Goal: Task Accomplishment & Management: Use online tool/utility

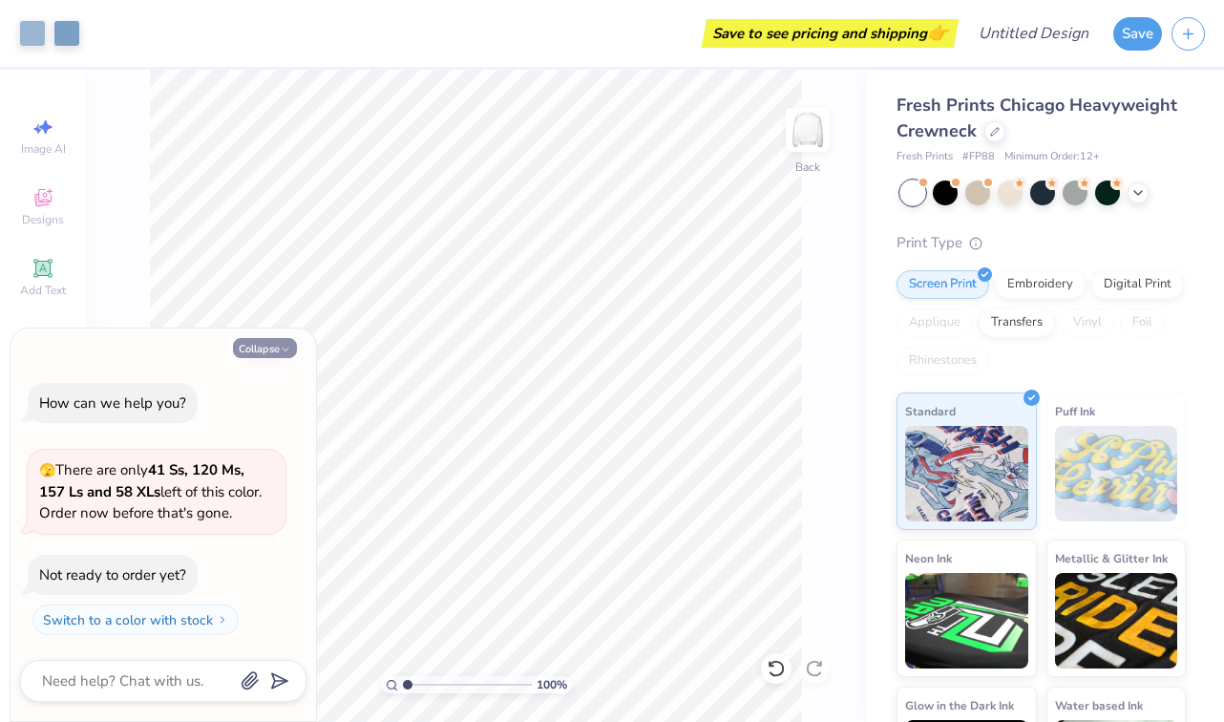
click at [272, 349] on button "Collapse" at bounding box center [265, 348] width 64 height 20
type textarea "x"
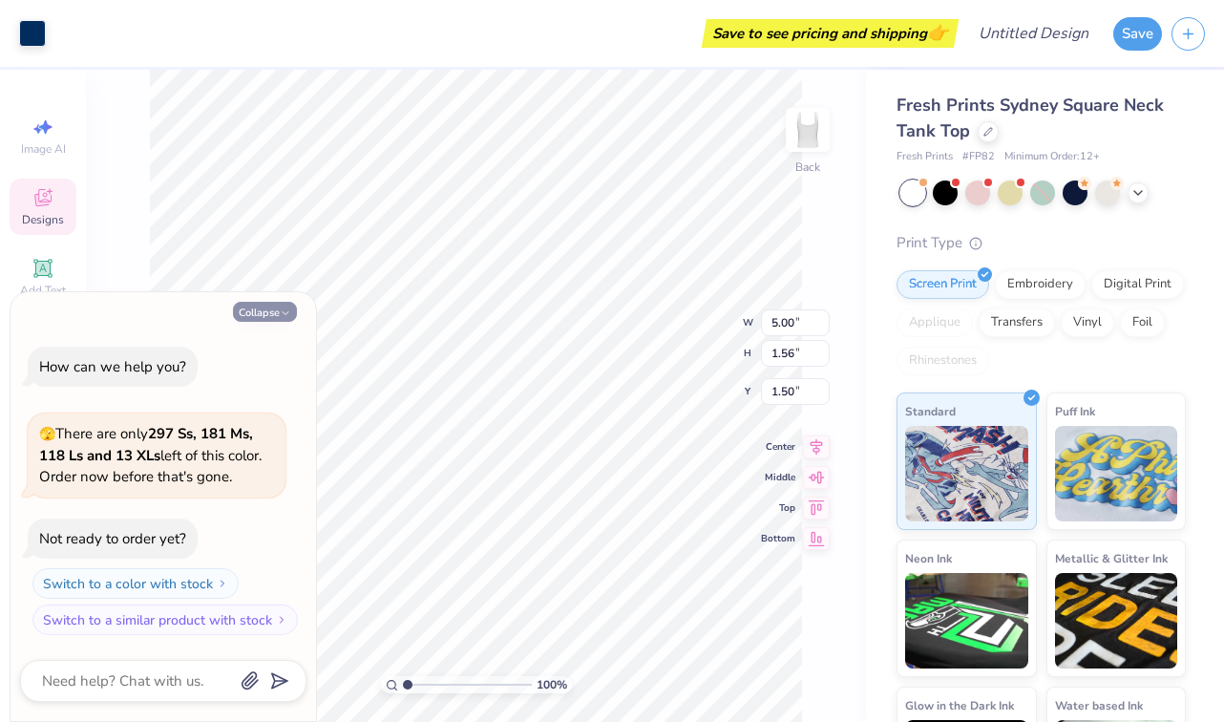
click at [278, 319] on button "Collapse" at bounding box center [265, 312] width 64 height 20
type textarea "x"
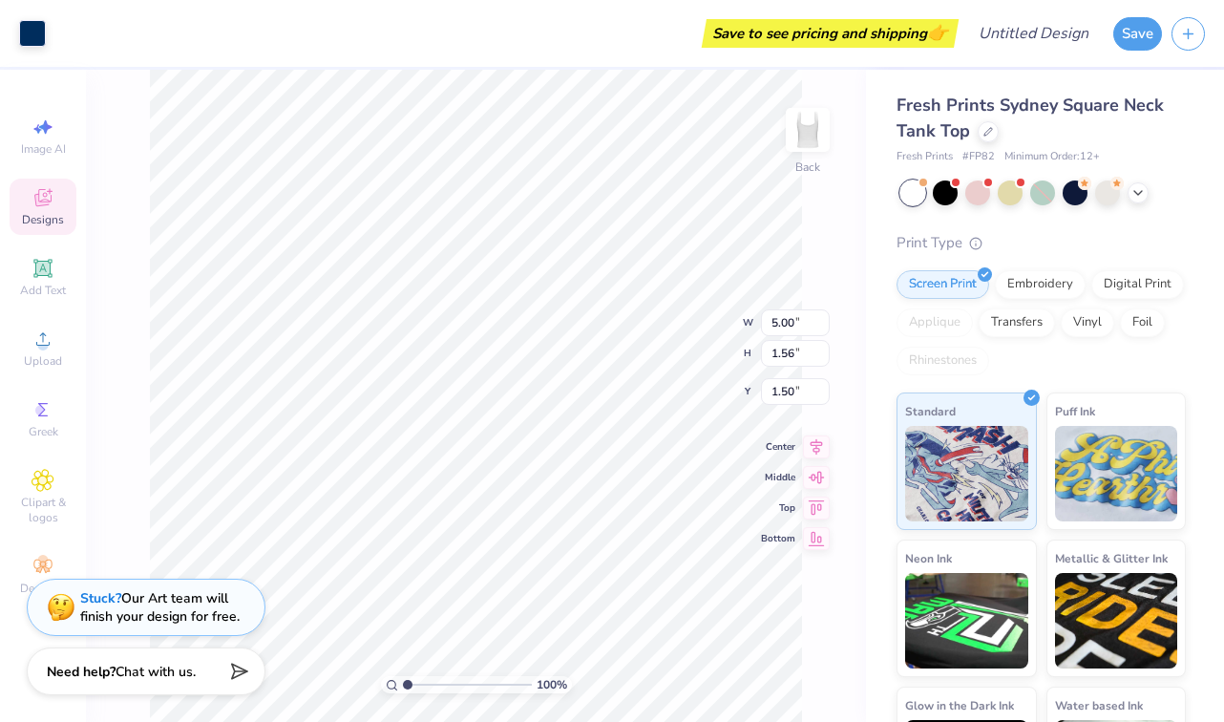
type input "1.44"
type input "1.03"
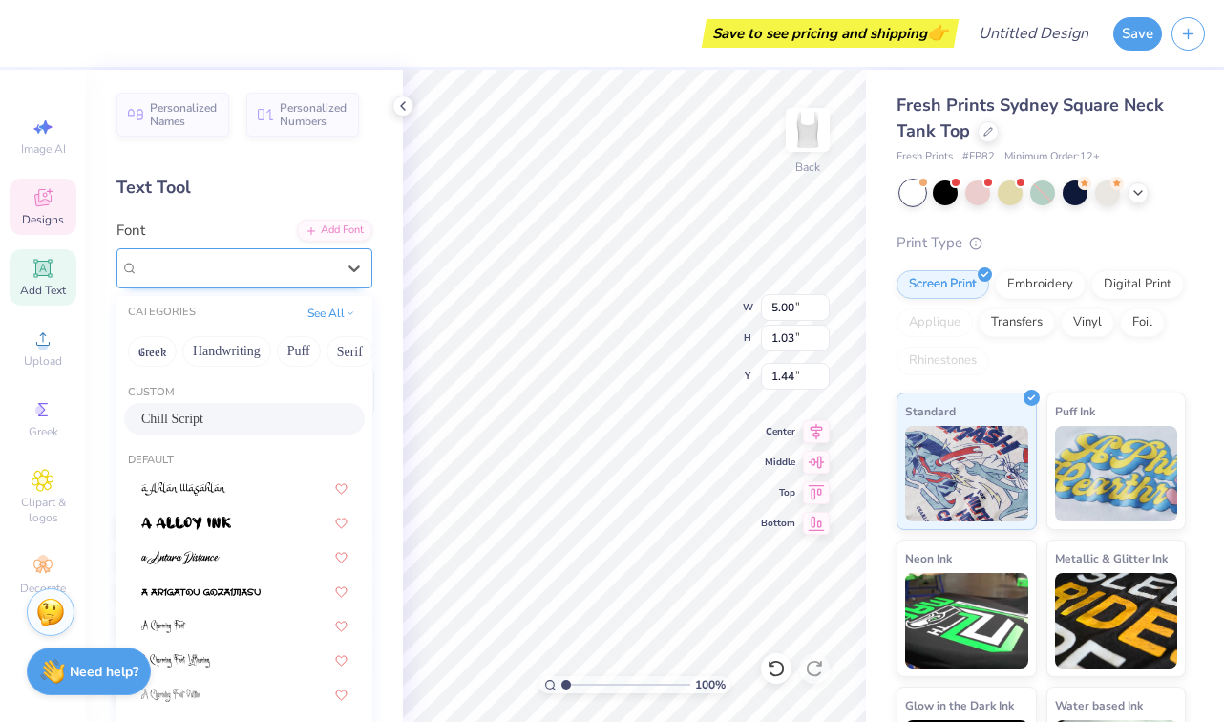
click at [226, 269] on div "Chill Script" at bounding box center [237, 268] width 201 height 30
click at [226, 269] on div "Chill Script" at bounding box center [236, 268] width 197 height 22
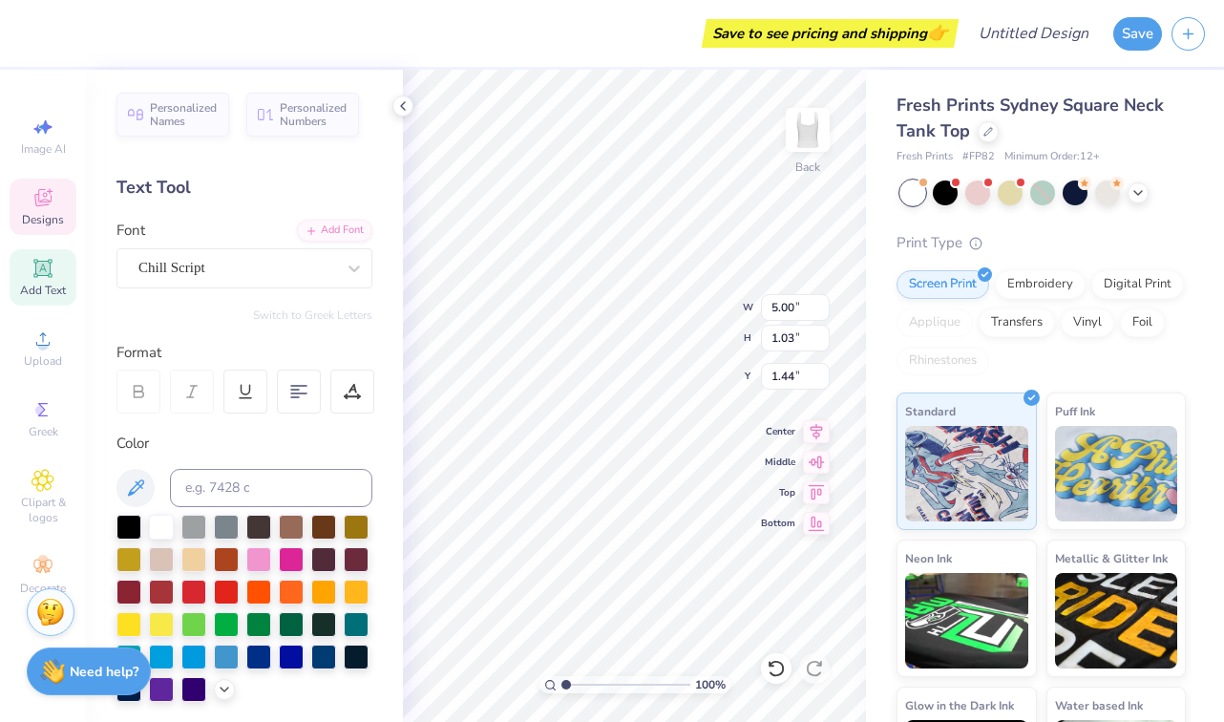
click at [221, 198] on div "Text Tool" at bounding box center [245, 188] width 256 height 26
click at [181, 125] on span "Personalized Names" at bounding box center [184, 111] width 68 height 27
type input "6.21"
type input "1.00"
type input "6.00"
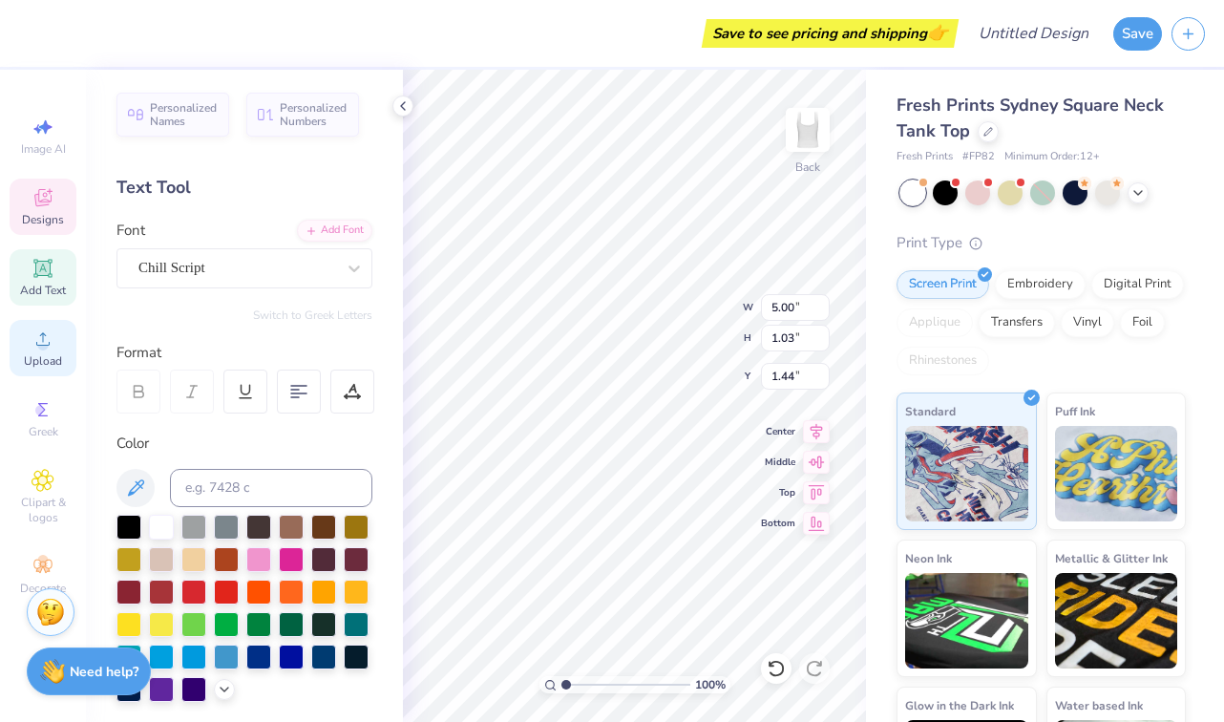
click at [55, 345] on div "Upload" at bounding box center [43, 348] width 67 height 56
click at [48, 282] on div "Add Text" at bounding box center [43, 277] width 67 height 56
type input "3.79"
type input "1.10"
type input "5.95"
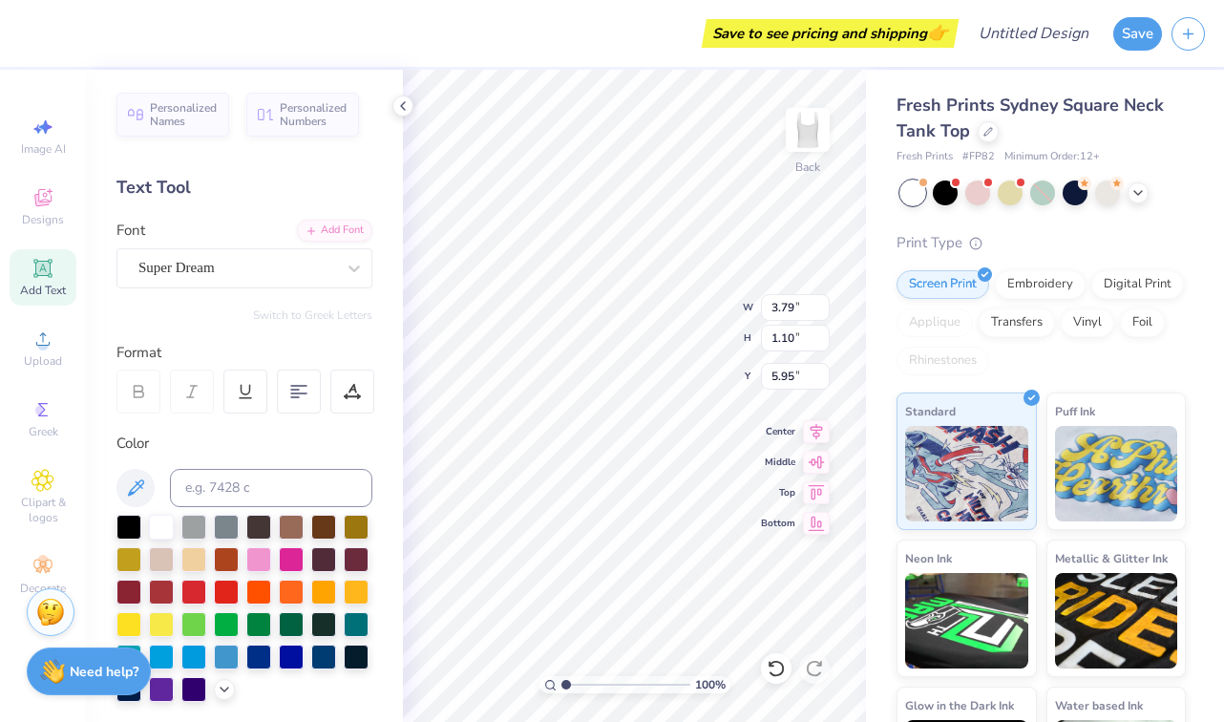
type textarea "T"
type textarea "ASC"
type textarea "Discipleship Team"
type textarea "Aggie Sisters for [DEMOGRAPHIC_DATA]"
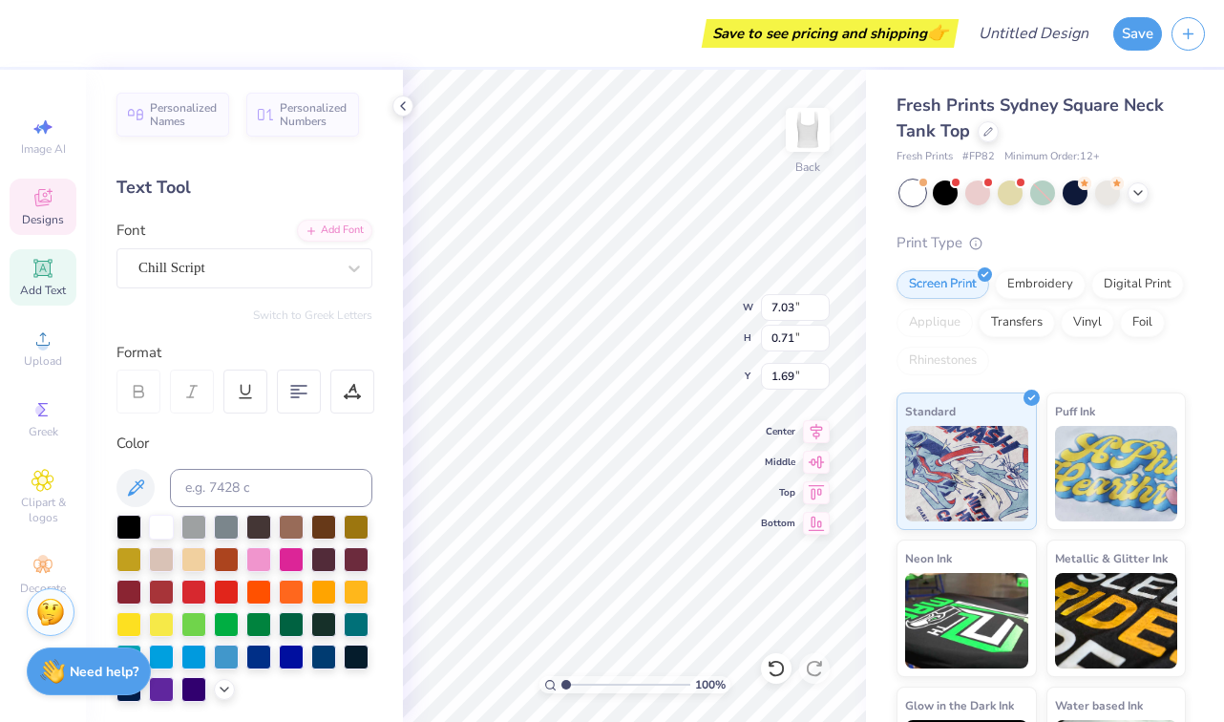
click at [878, 395] on div "Fresh Prints Sydney Square Neck Tank Top Fresh Prints # FP82 Minimum Order: 12 …" at bounding box center [1045, 447] width 358 height 754
click at [885, 288] on div "Fresh Prints Sydney Square Neck Tank Top Fresh Prints # FP82 Minimum Order: 12 …" at bounding box center [1045, 447] width 358 height 754
type input "7.03"
type input "0.71"
type input "1.69"
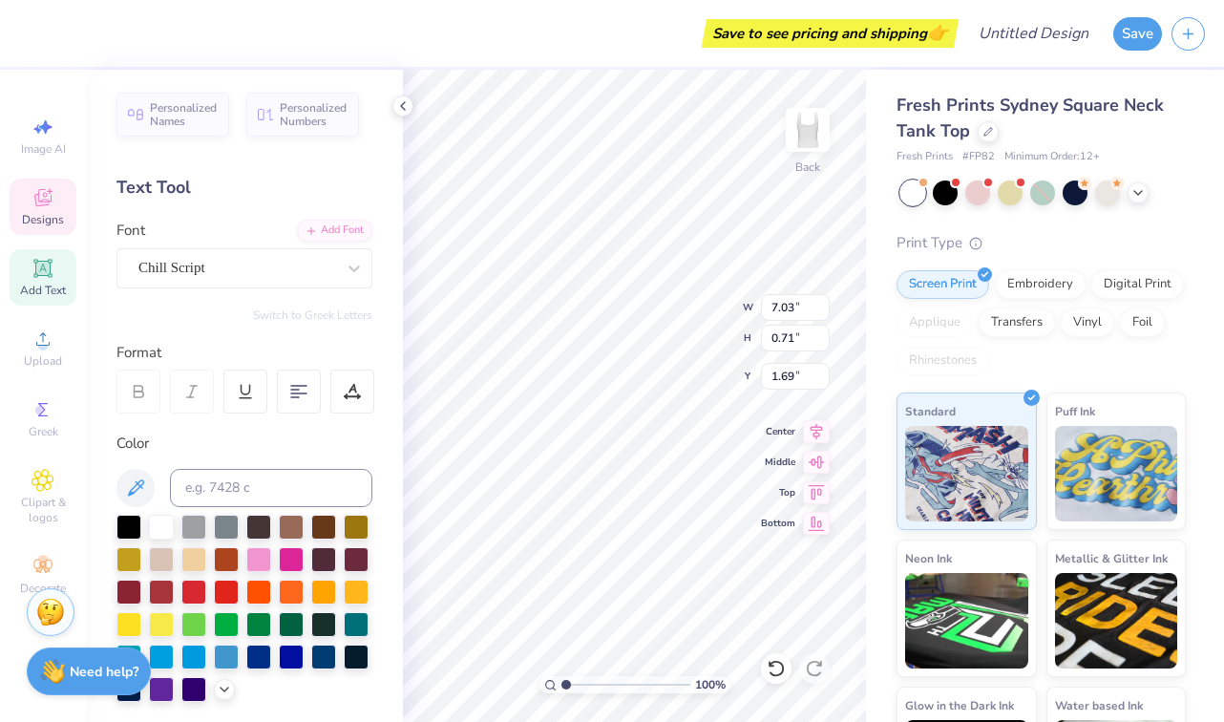
type textarea "D"
type textarea "ASC"
click at [872, 331] on div "Fresh Prints Sydney Square Neck Tank Top Fresh Prints # FP82 Minimum Order: 12 …" at bounding box center [1045, 447] width 358 height 754
type input "1.57"
type input "0.57"
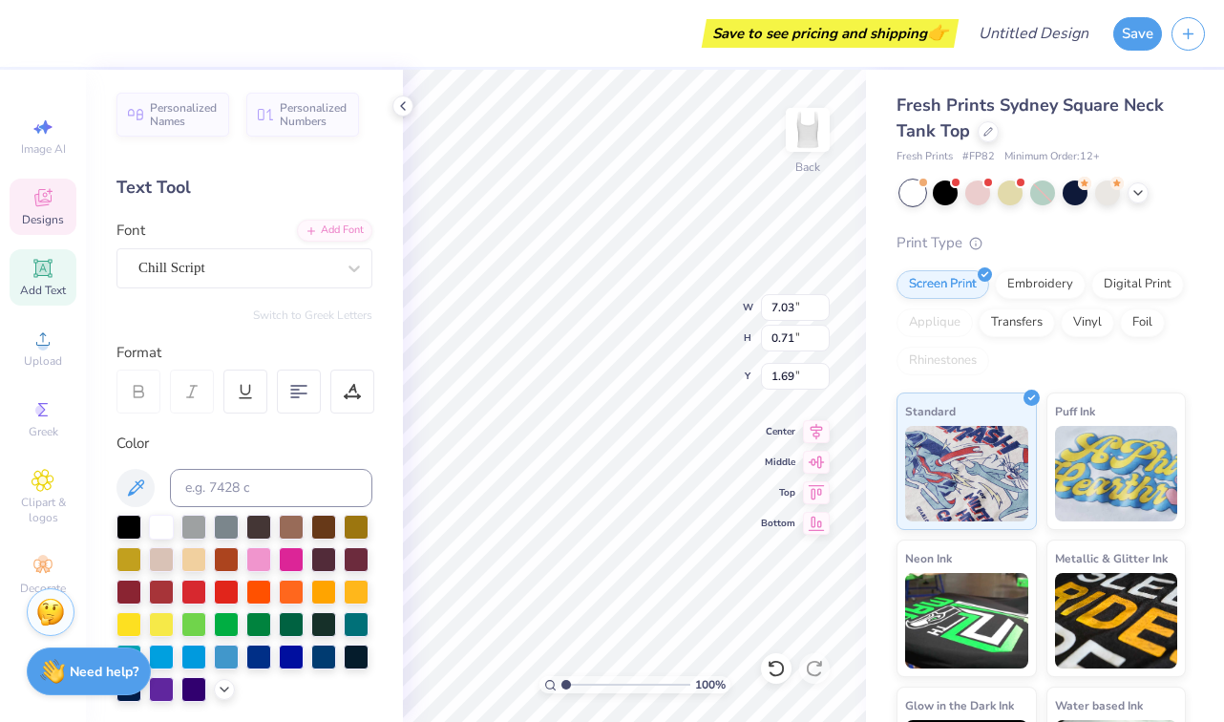
type input "1.77"
type input "3.68"
type input "1.33"
type input "1.01"
type input "1.07"
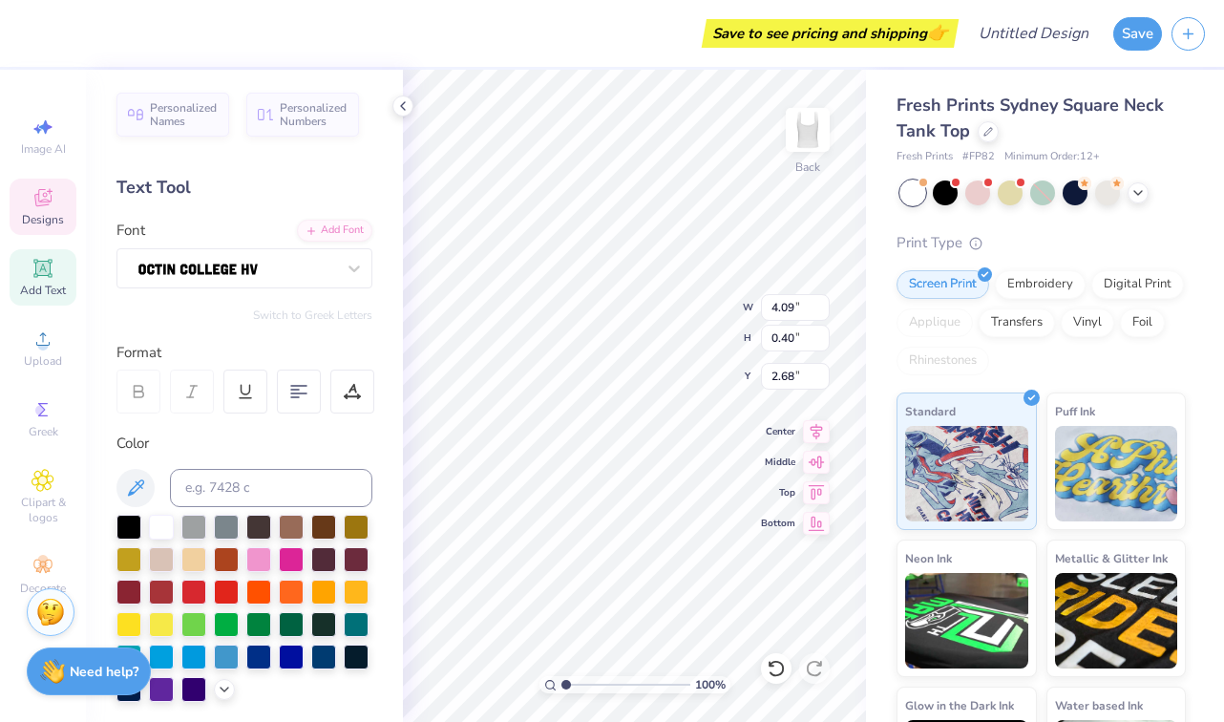
type input "2.60"
type input "2.80"
click at [872, 371] on div "Fresh Prints Sydney Square Neck Tank Top Fresh Prints # FP82 Minimum Order: 12 …" at bounding box center [1045, 447] width 358 height 754
type input "3.68"
type input "1.33"
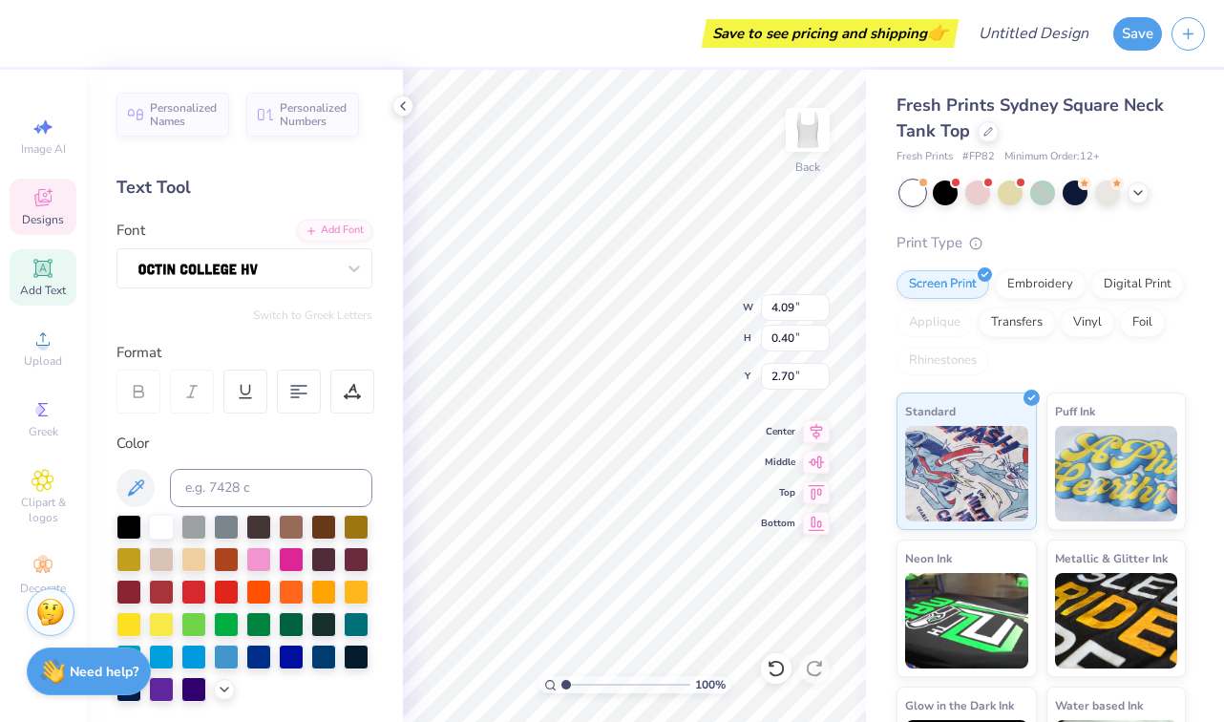
type input "1.07"
click at [870, 325] on div "Fresh Prints Sydney Square Neck Tank Top Fresh Prints # FP82 Minimum Order: 12 …" at bounding box center [1045, 447] width 358 height 754
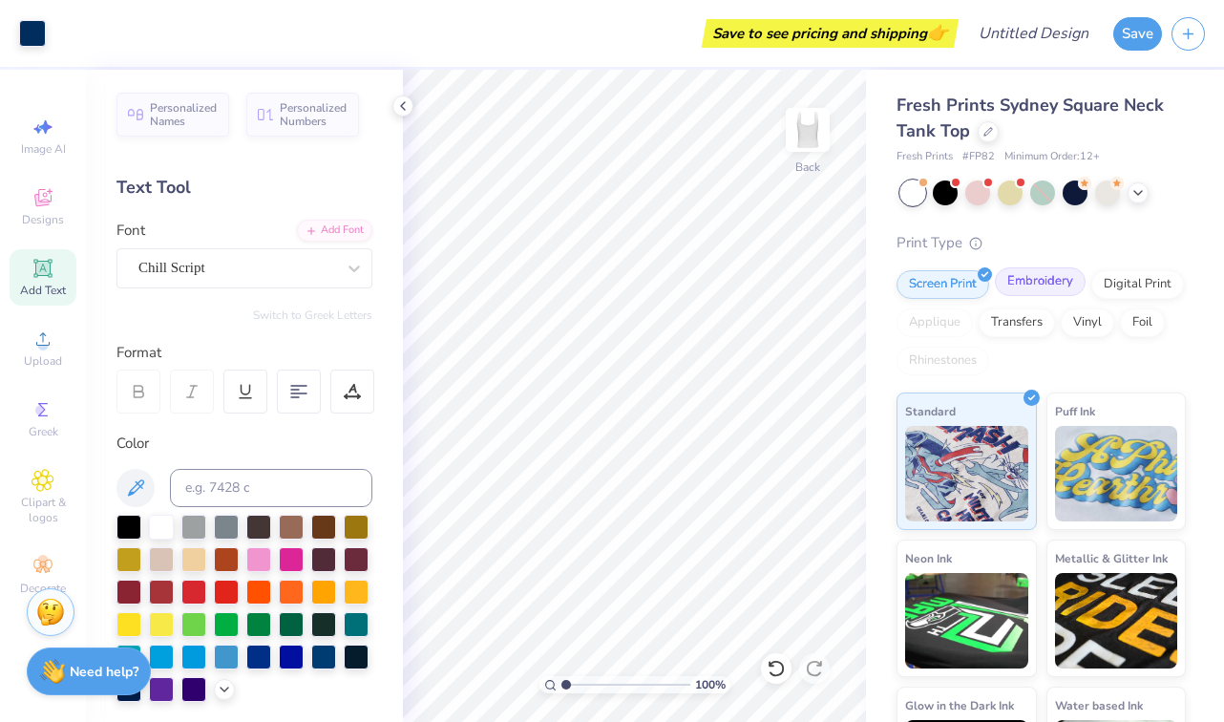
click at [1030, 286] on div "Embroidery" at bounding box center [1040, 281] width 91 height 29
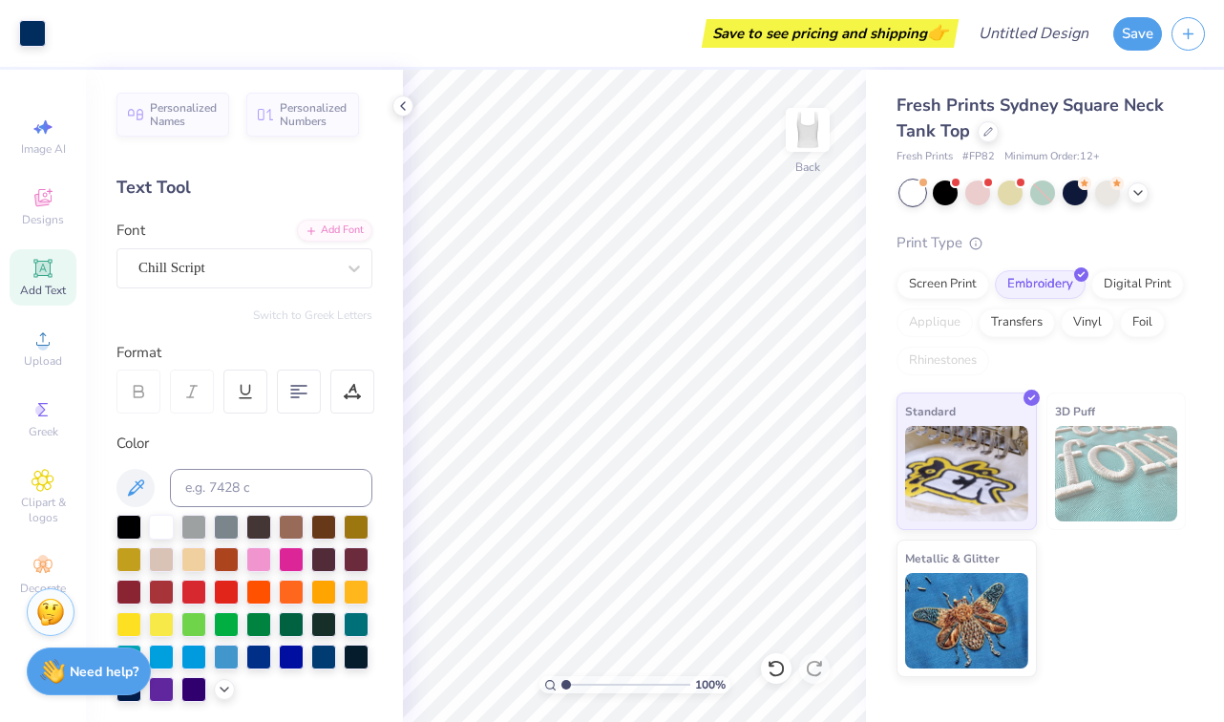
click at [1117, 647] on div "Standard 3D Puff Metallic & Glitter" at bounding box center [1041, 535] width 289 height 285
click at [53, 199] on icon at bounding box center [43, 197] width 23 height 23
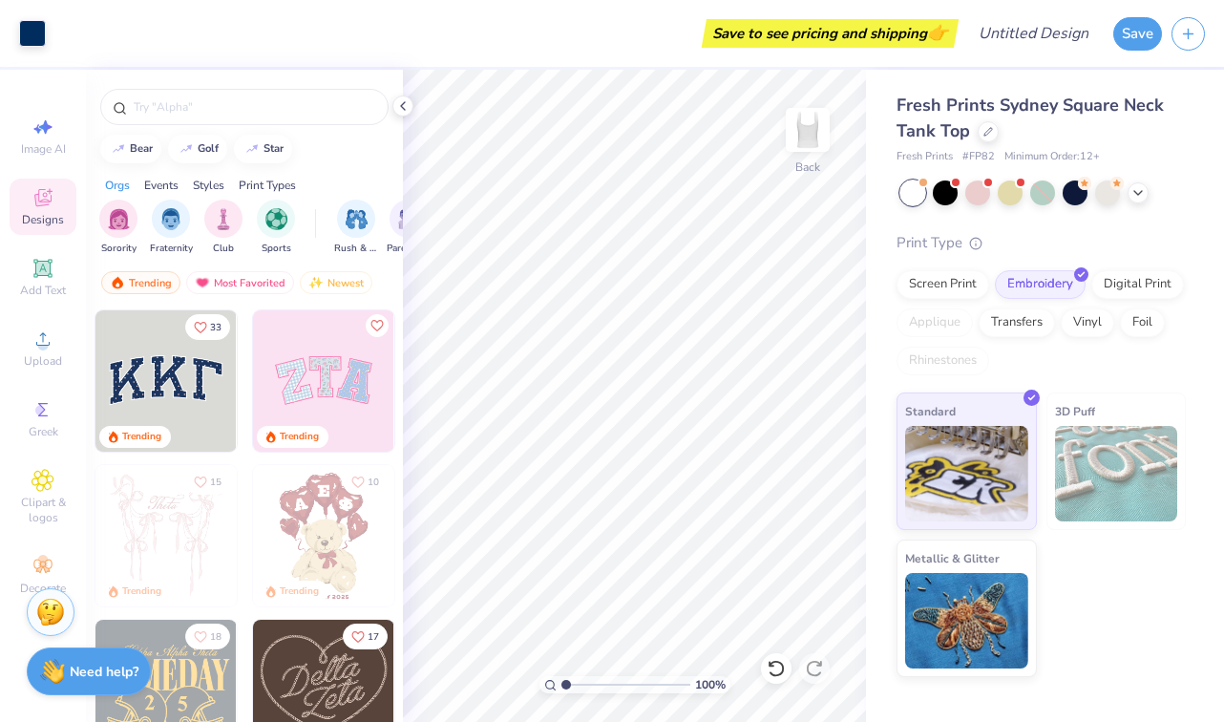
click at [875, 350] on div "Fresh Prints Sydney Square Neck Tank Top Fresh Prints # FP82 Minimum Order: 12 …" at bounding box center [1045, 373] width 358 height 607
click at [989, 133] on icon at bounding box center [989, 130] width 10 height 10
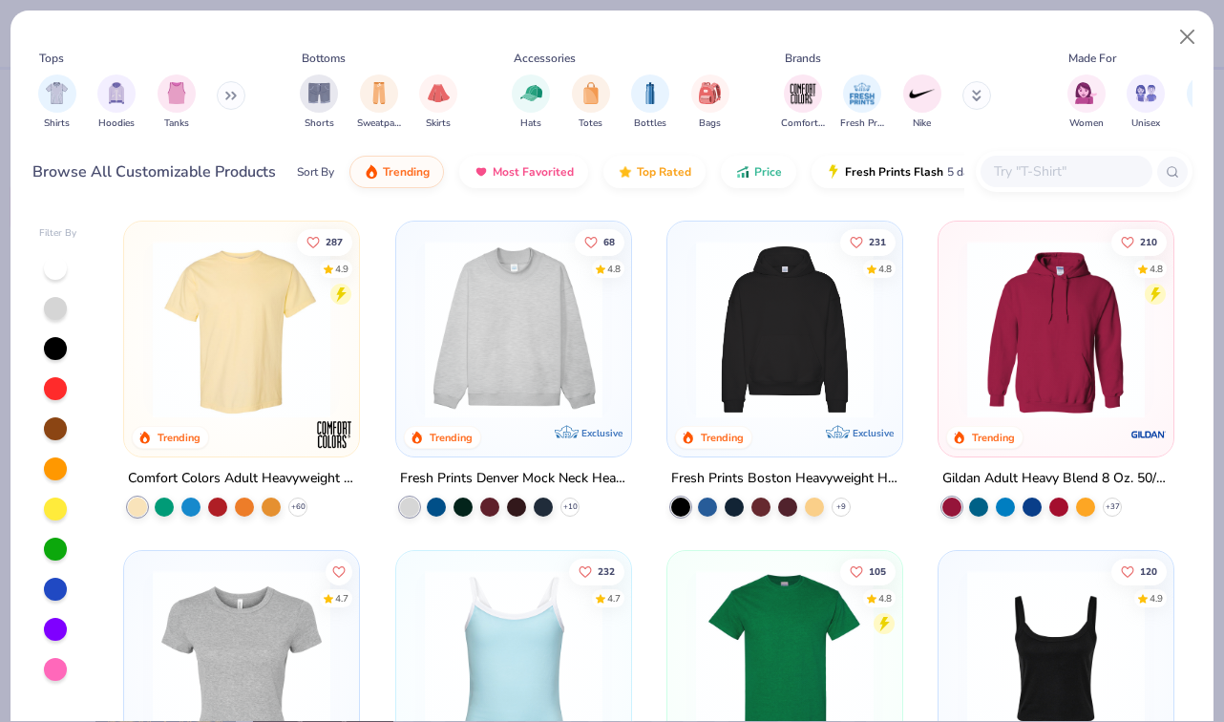
click at [276, 359] on img at bounding box center [241, 330] width 197 height 178
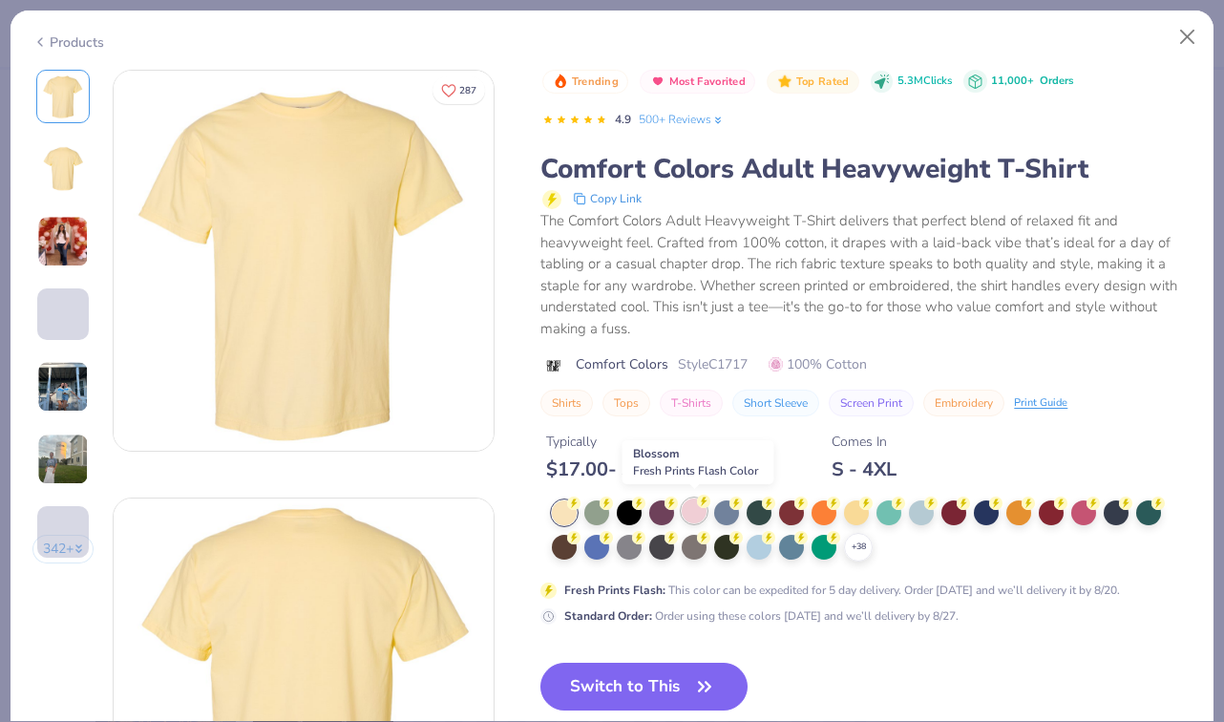
click at [697, 511] on div at bounding box center [694, 511] width 25 height 25
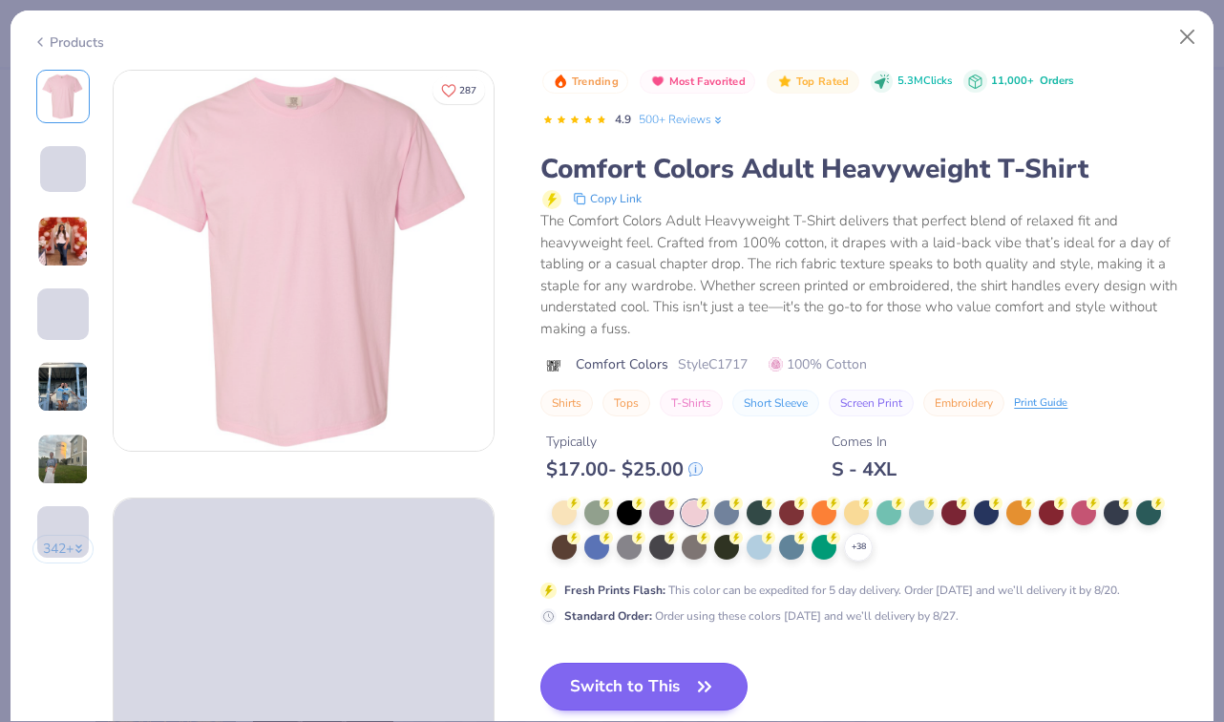
click at [638, 687] on button "Switch to This" at bounding box center [644, 687] width 207 height 48
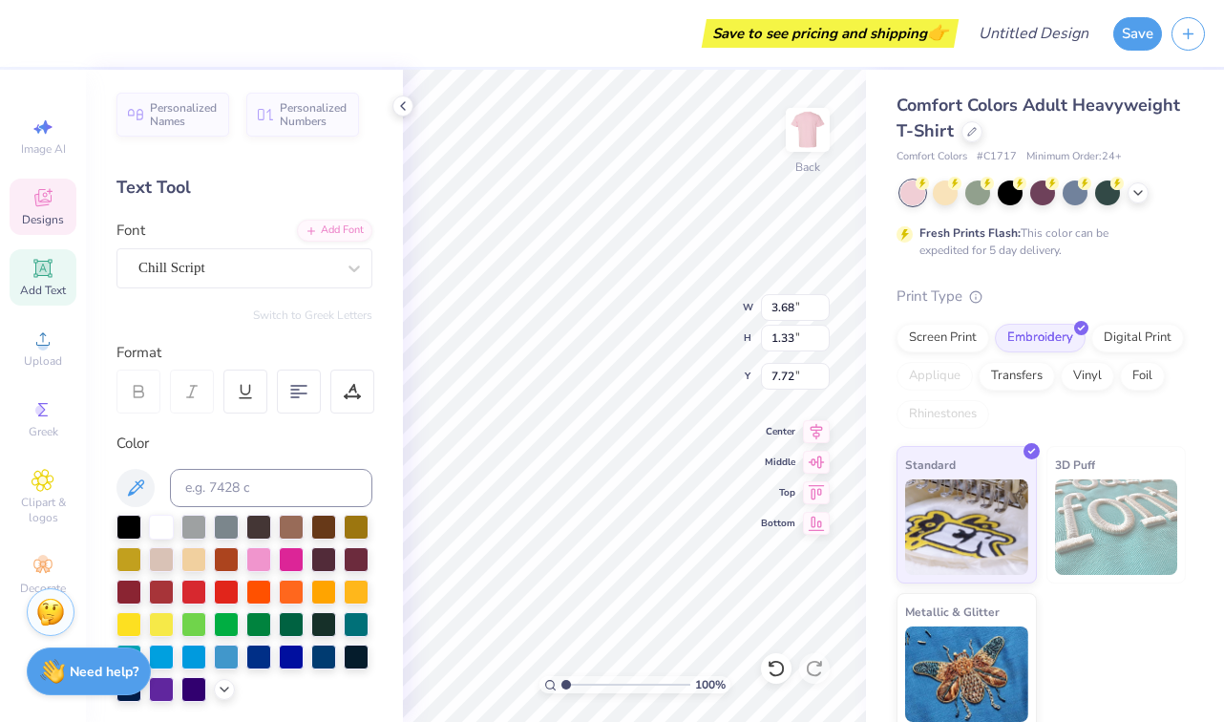
type input "4.07"
type input "4.44"
type input "1.60"
type input "3.00"
type input "4.09"
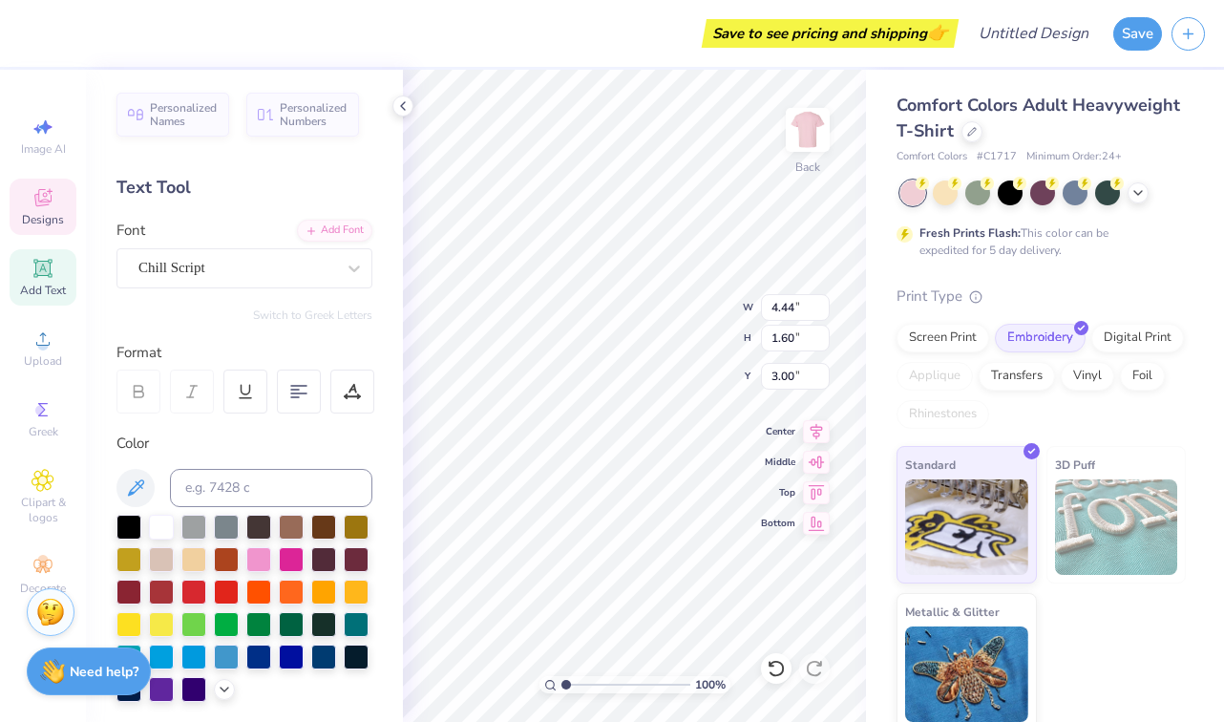
type input "0.40"
type input "5.57"
type input "4.82"
type input "0.47"
type input "5.50"
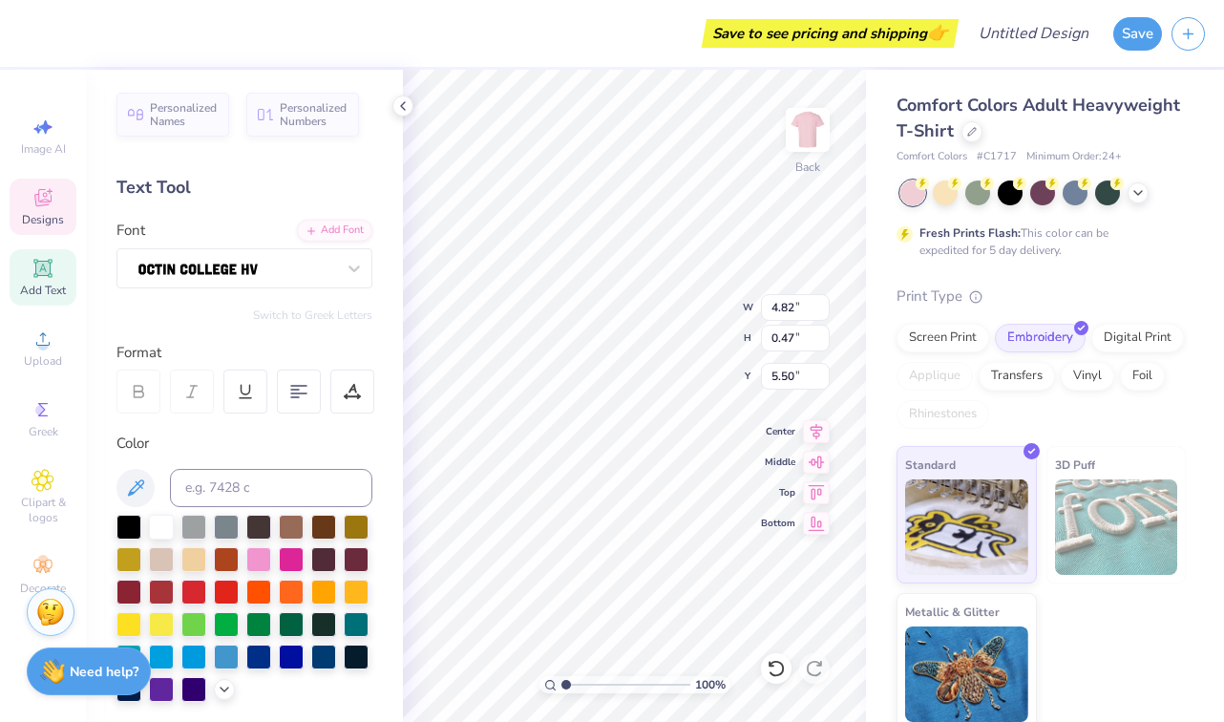
type input "4.87"
type input "5.14"
type input "4.44"
type input "1.60"
type input "3.00"
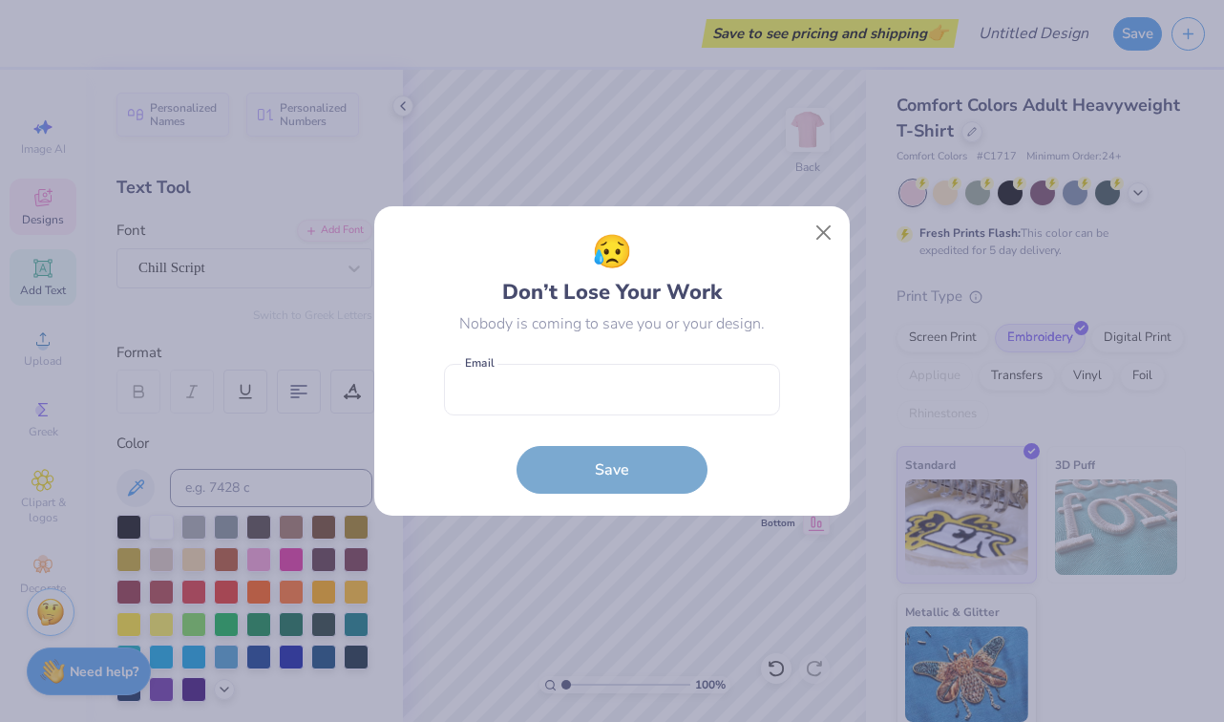
click at [666, 234] on body "Save to see pricing and shipping 👉 Design Title Save Image AI Designs Add Text …" at bounding box center [612, 361] width 1224 height 722
click at [820, 240] on button "Close" at bounding box center [824, 233] width 36 height 36
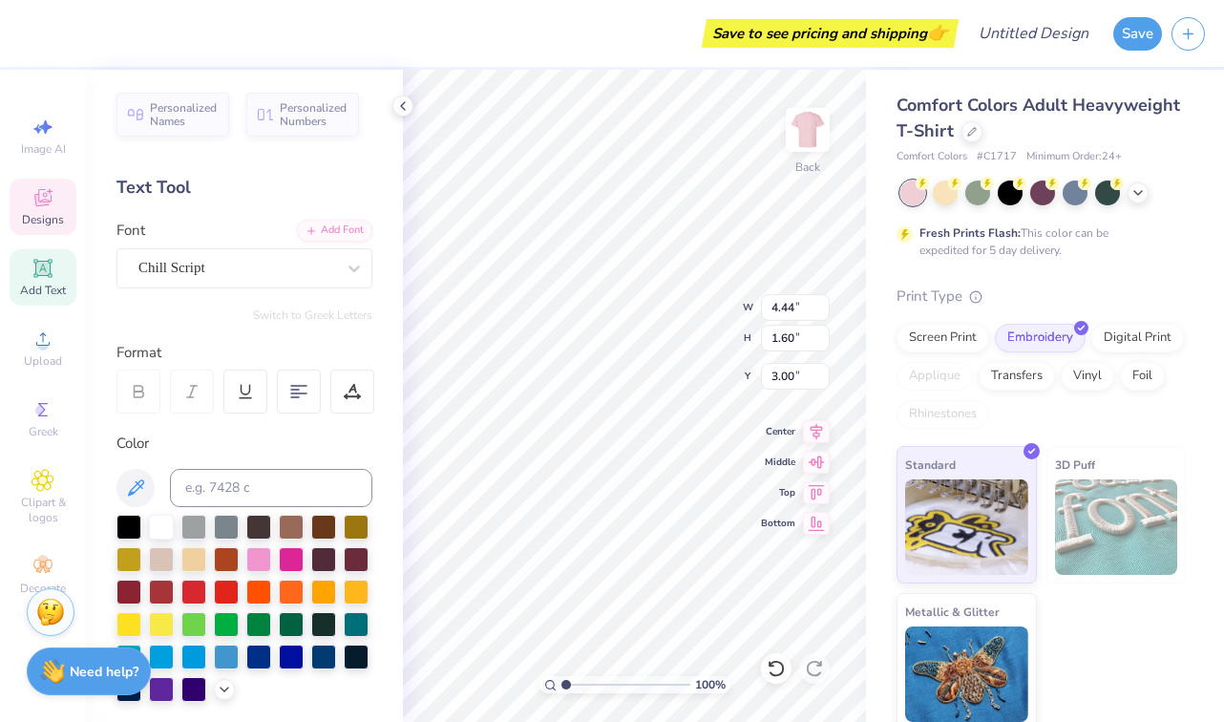
scroll to position [0, 8]
type textarea "Aggie Sisters for [DEMOGRAPHIC_DATA]"
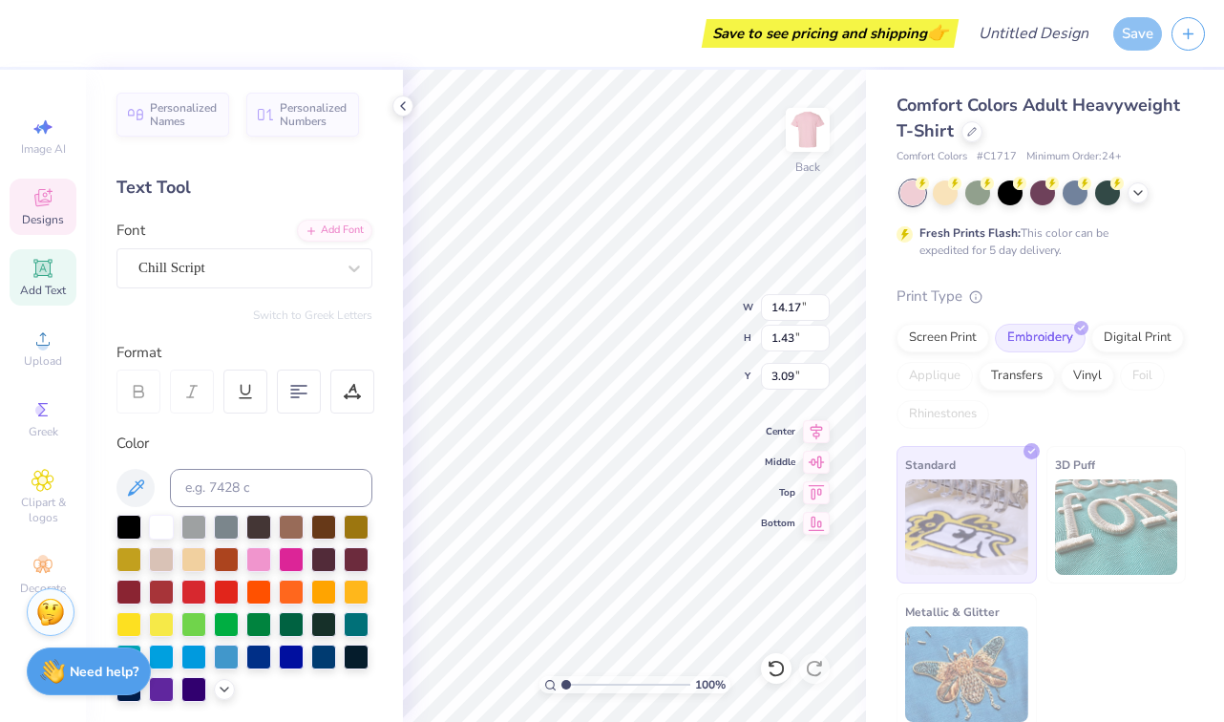
type input "3.35"
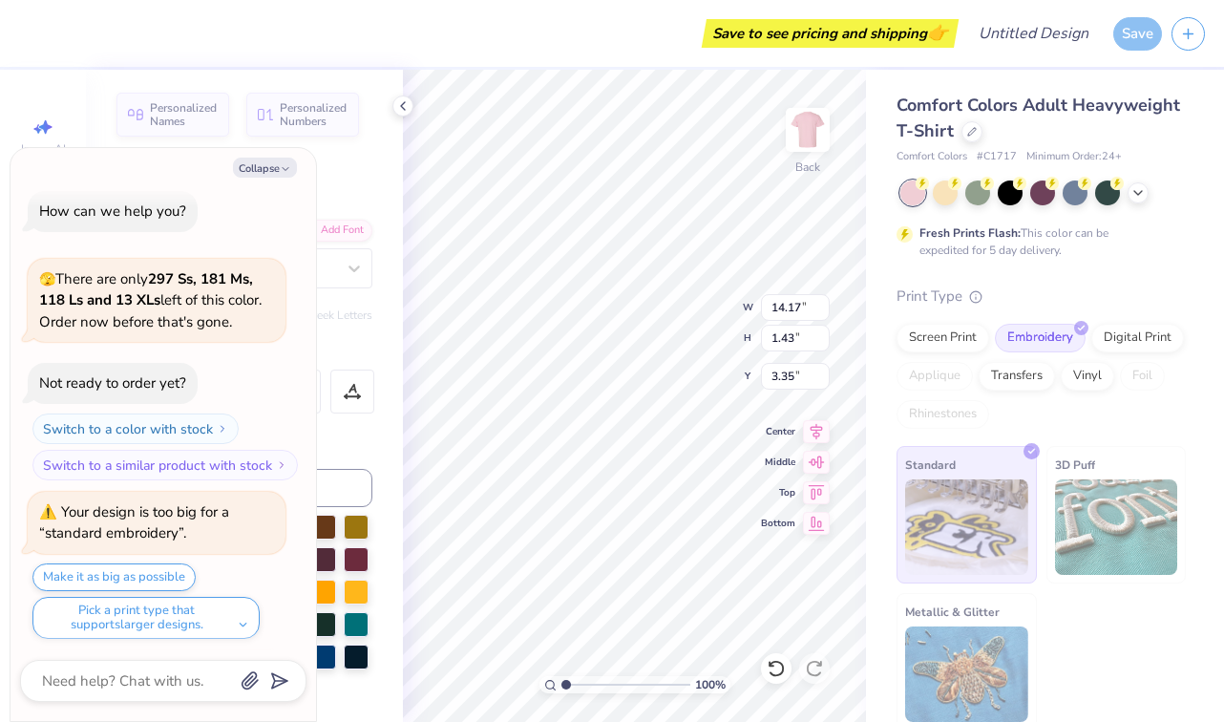
scroll to position [169, 0]
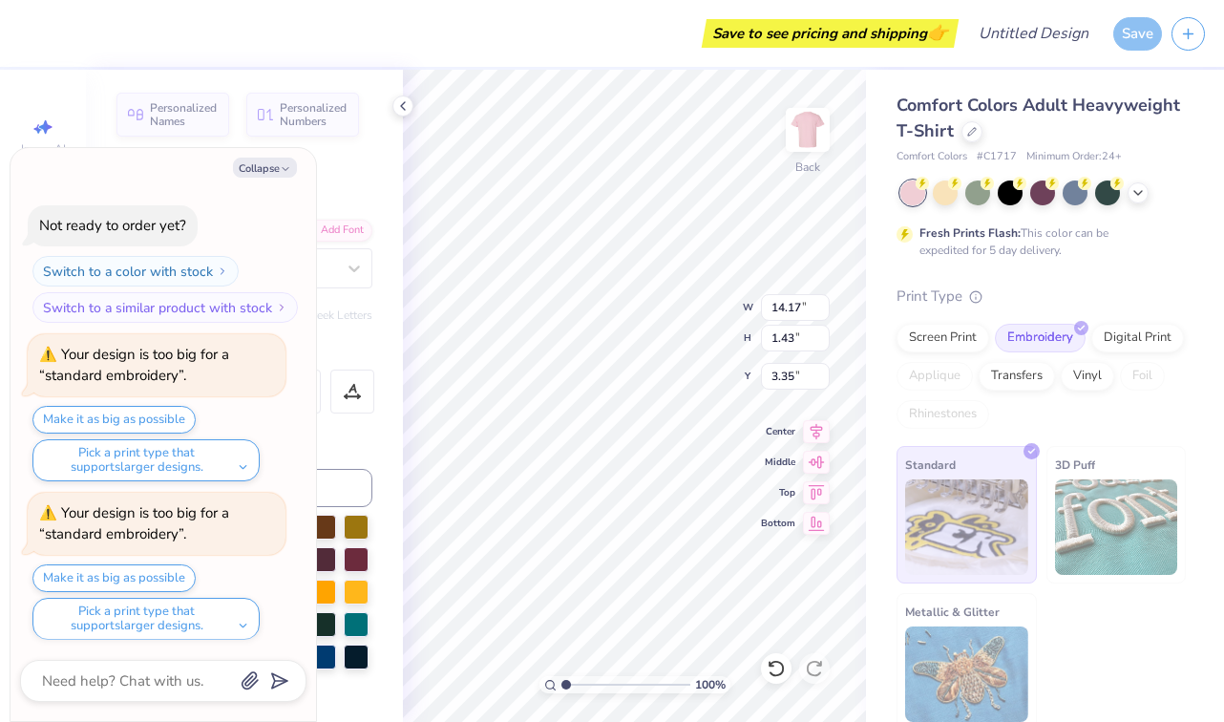
click at [710, 343] on div "100 % Back W 14.17 14.17 " H 1.43 1.43 " Y 3.35 3.35 " Center Middle Top Bottom" at bounding box center [634, 396] width 463 height 652
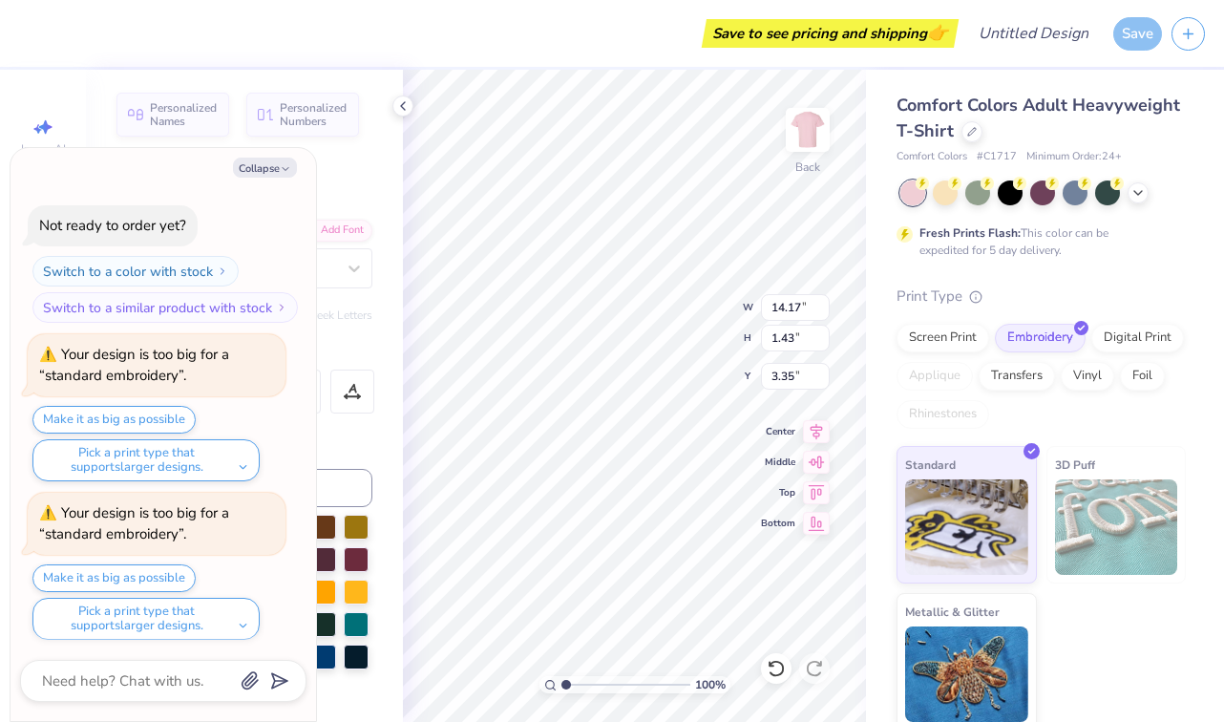
type textarea "x"
type input "10.85"
type input "1.10"
type input "3.69"
type textarea "x"
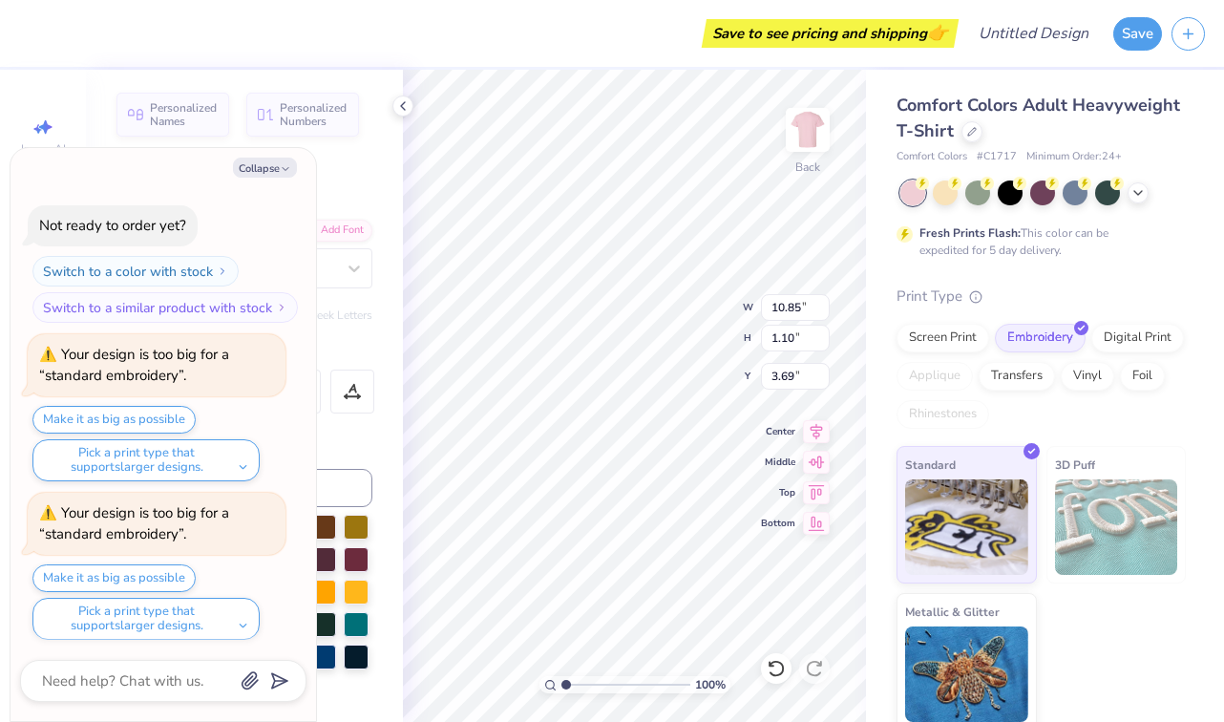
type input "9.11"
type input "0.92"
type input "3.86"
click at [668, 329] on div "100 % Back W 9.11 9.11 " H 0.92 0.92 " Y 3.86 3.86 " Center Middle Top Bottom" at bounding box center [634, 396] width 463 height 652
type textarea "x"
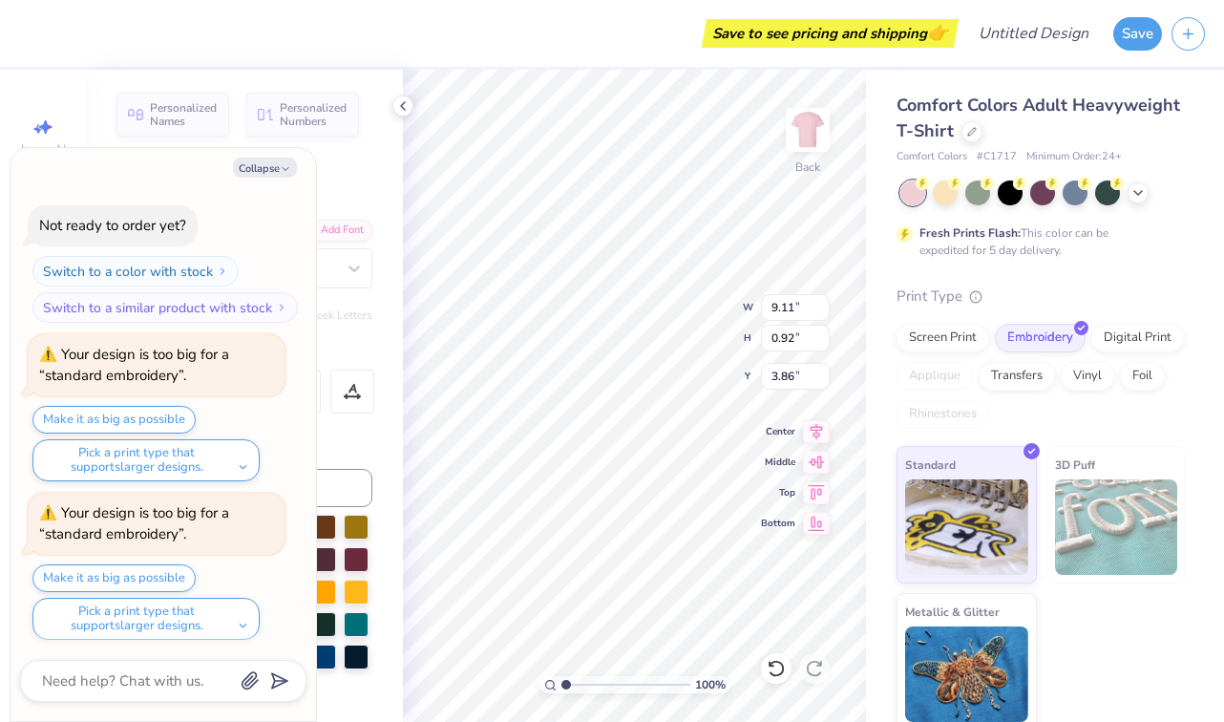
type input "3.00"
type textarea "x"
type input "4.82"
type input "0.47"
type input "5.14"
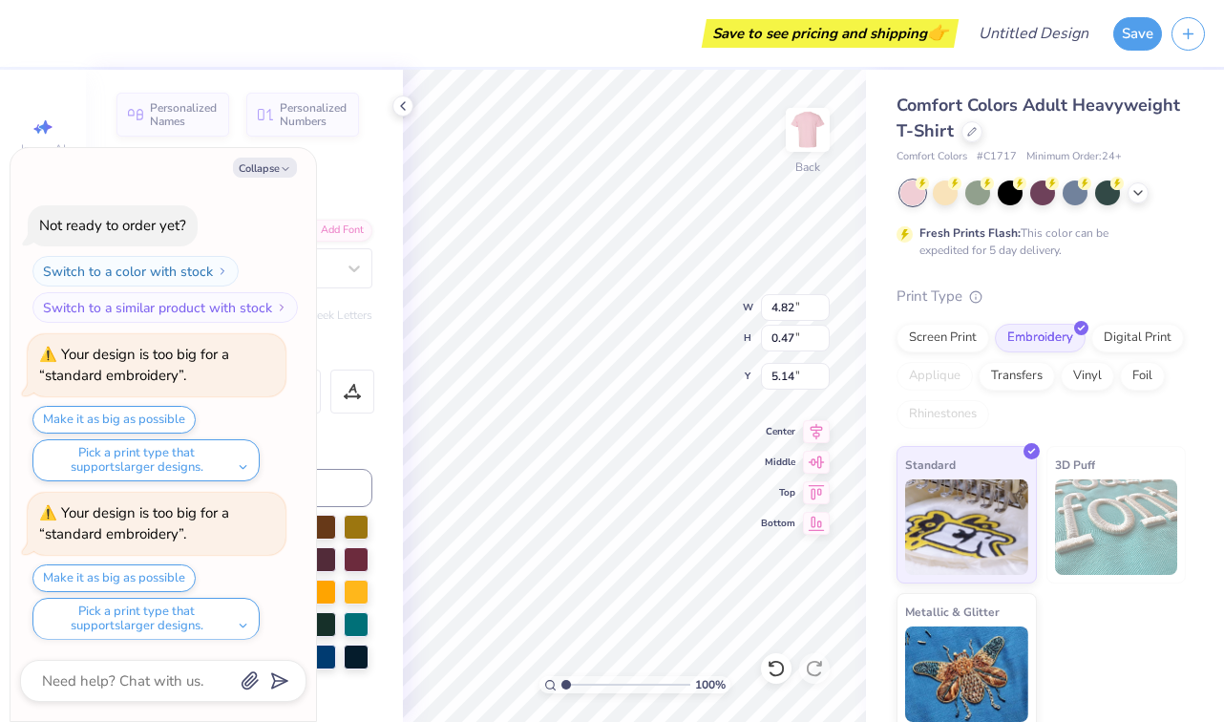
type textarea "x"
type input "4.25"
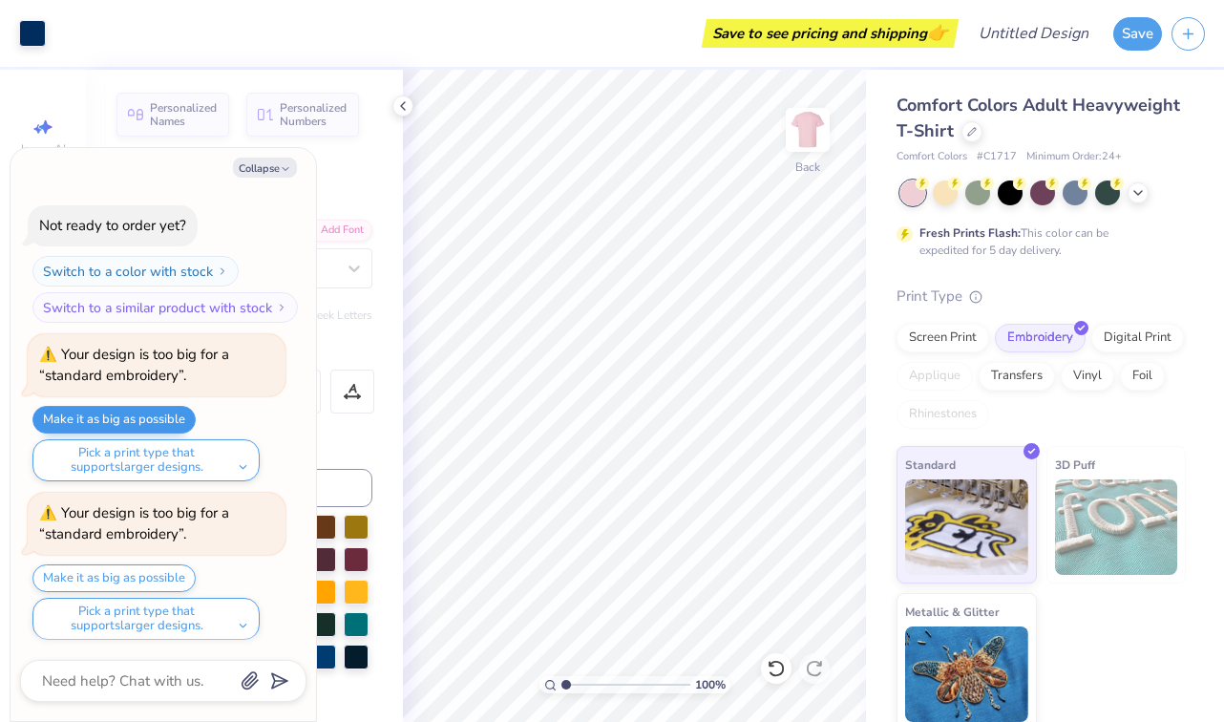
click at [156, 414] on button "Make it as big as possible" at bounding box center [113, 420] width 163 height 28
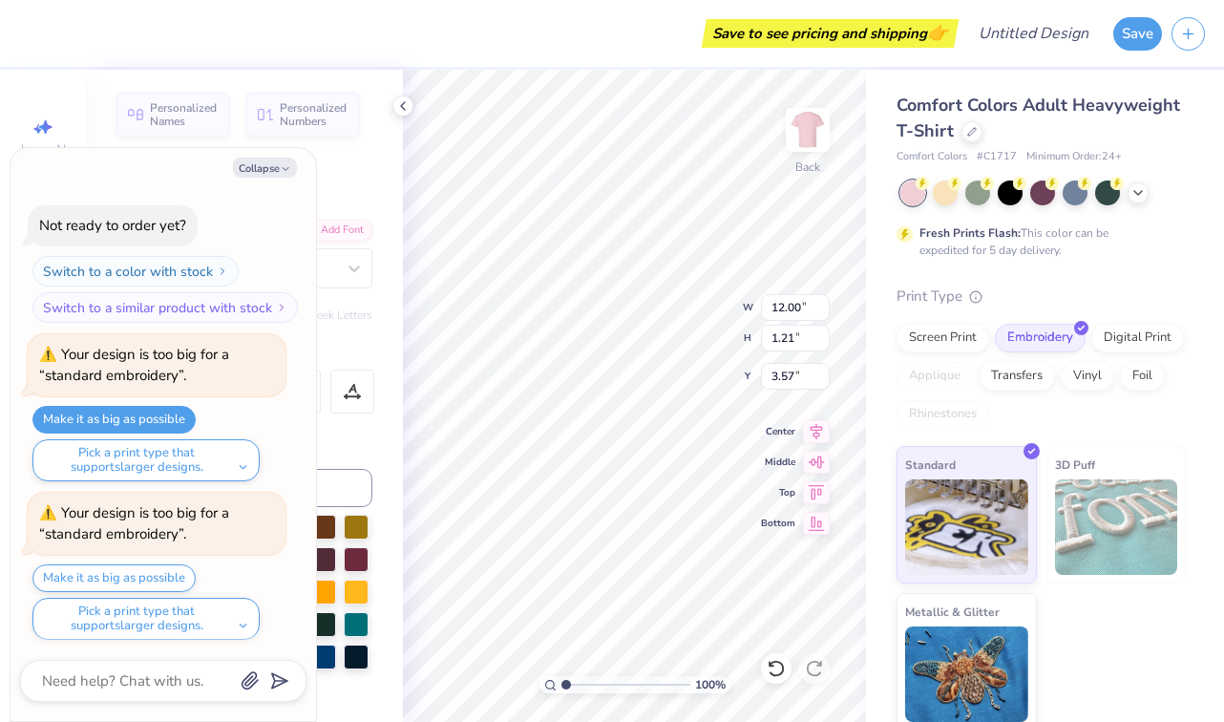
type textarea "x"
type input "3.00"
type textarea "x"
type input "4.21"
click at [236, 362] on div "Your design is too big for a “standard embroidery”." at bounding box center [156, 365] width 235 height 43
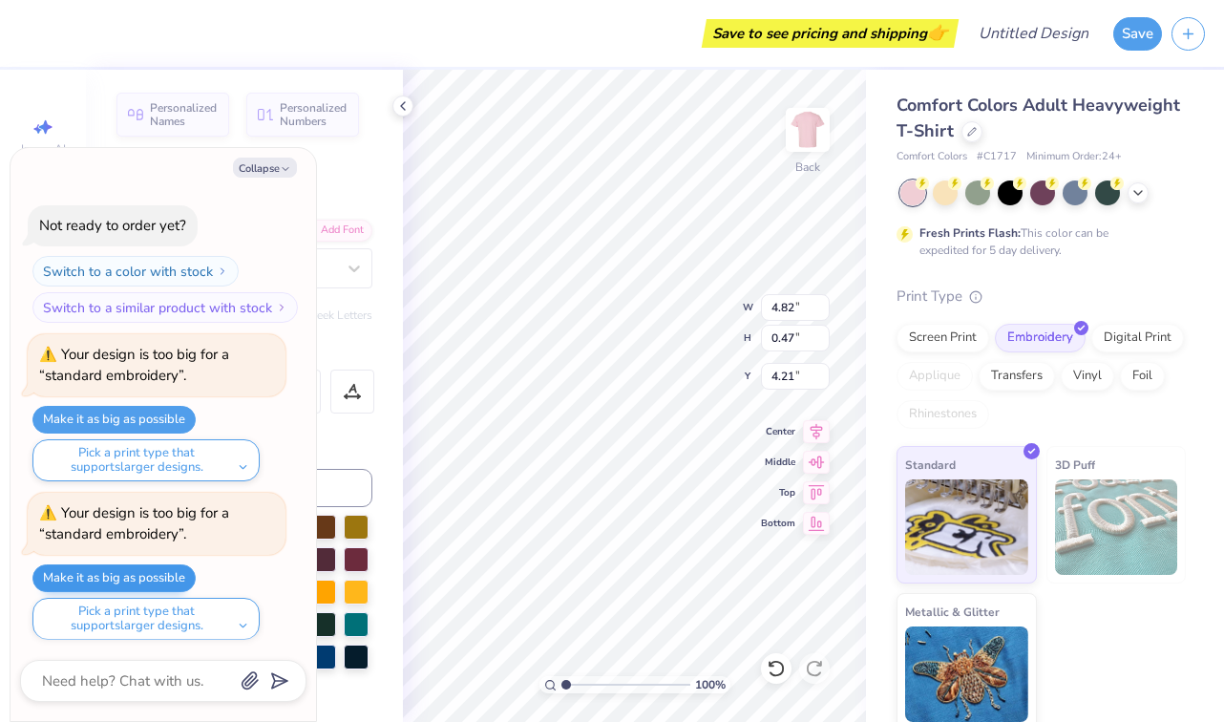
click at [156, 576] on button "Make it as big as possible" at bounding box center [113, 578] width 163 height 28
type textarea "x"
type input "12.00"
type input "1.21"
type input "3.57"
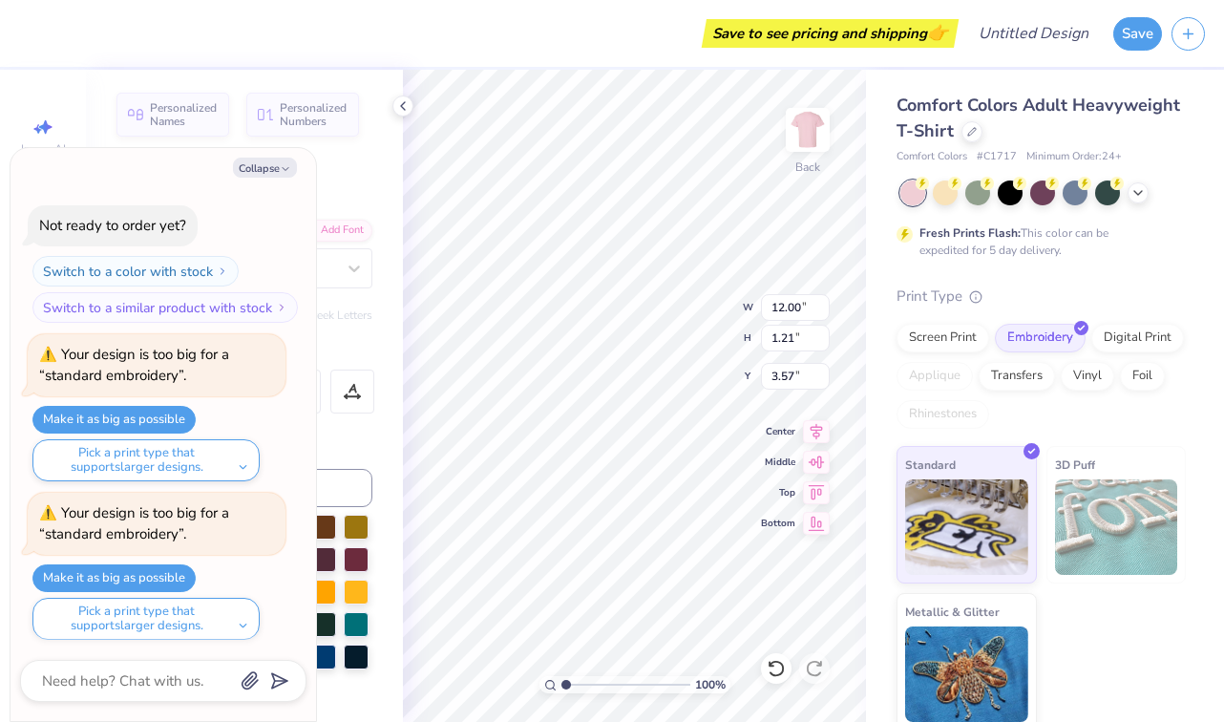
type textarea "x"
type input "3.00"
click at [687, 328] on div "100 % Back W 12.00 12.00 " H 1.21 1.21 " Y 3.00 3.00 " Center Middle Top Bottom" at bounding box center [634, 396] width 463 height 652
type textarea "x"
type input "4.48"
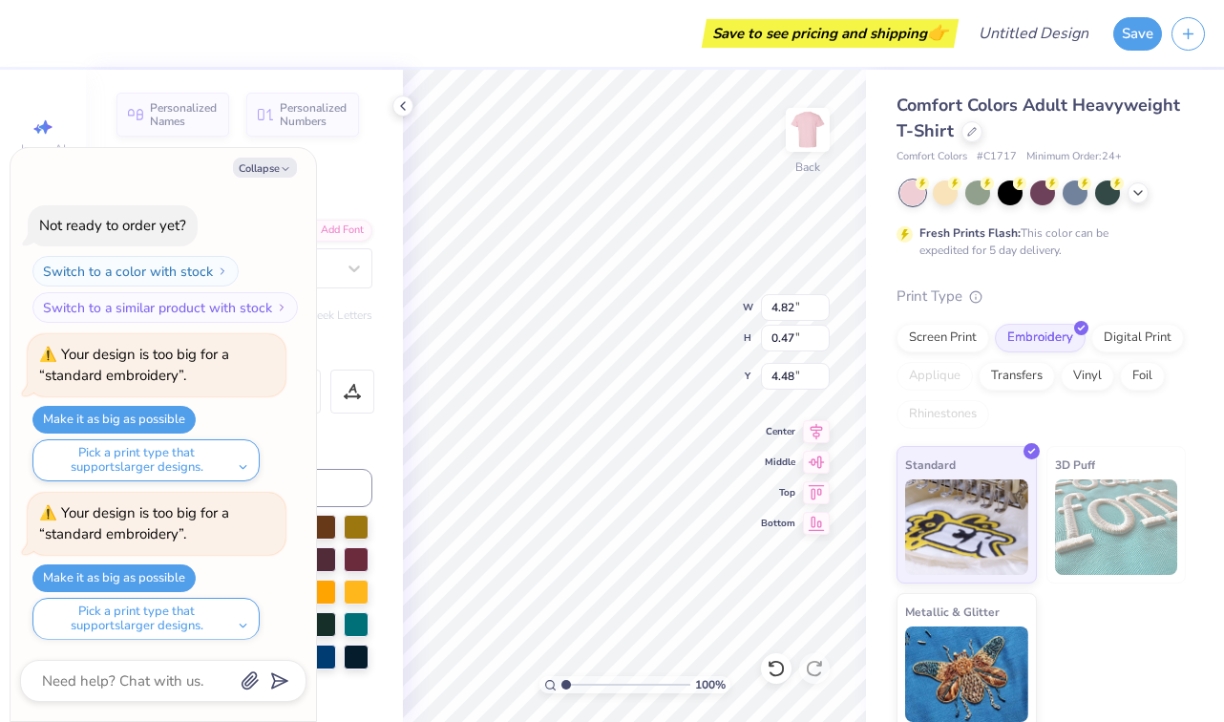
type textarea "x"
type input "12.00"
type input "1.21"
type input "3.00"
click at [273, 179] on div "Collapse How can we help you? 🫣 There are only 297 Ss, 181 Ms, 118 Ls and 13 XL…" at bounding box center [164, 434] width 306 height 573
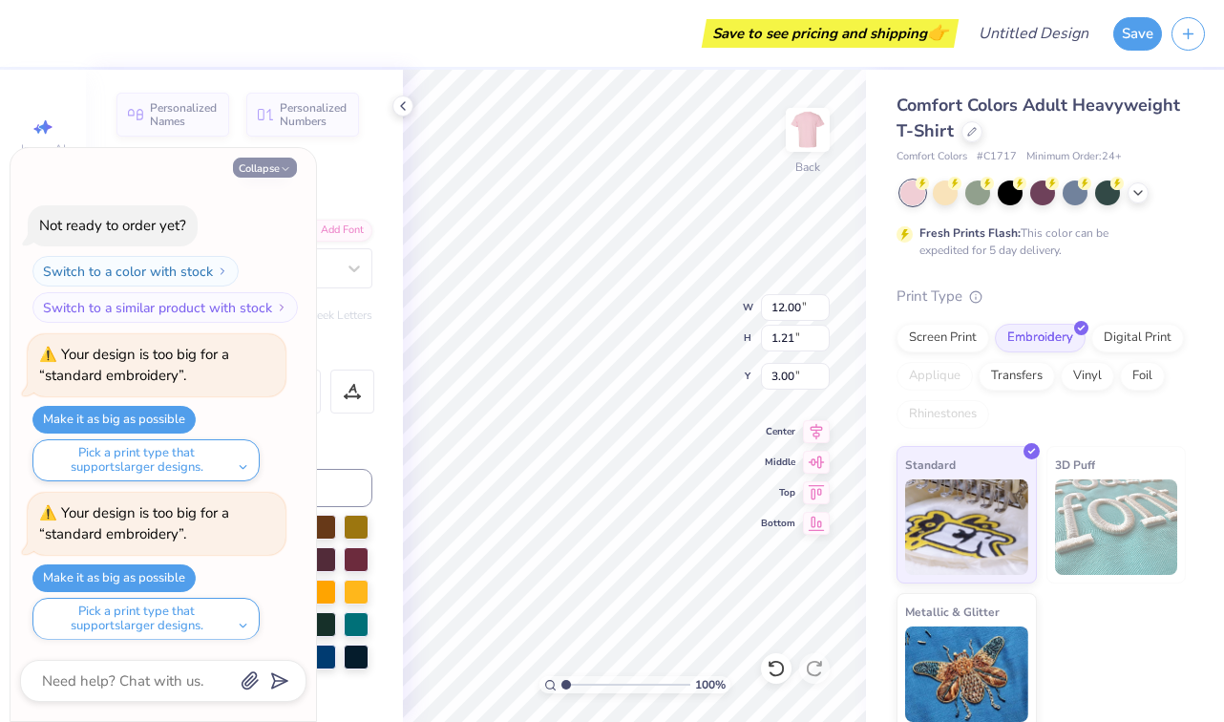
click at [273, 166] on button "Collapse" at bounding box center [265, 168] width 64 height 20
type textarea "x"
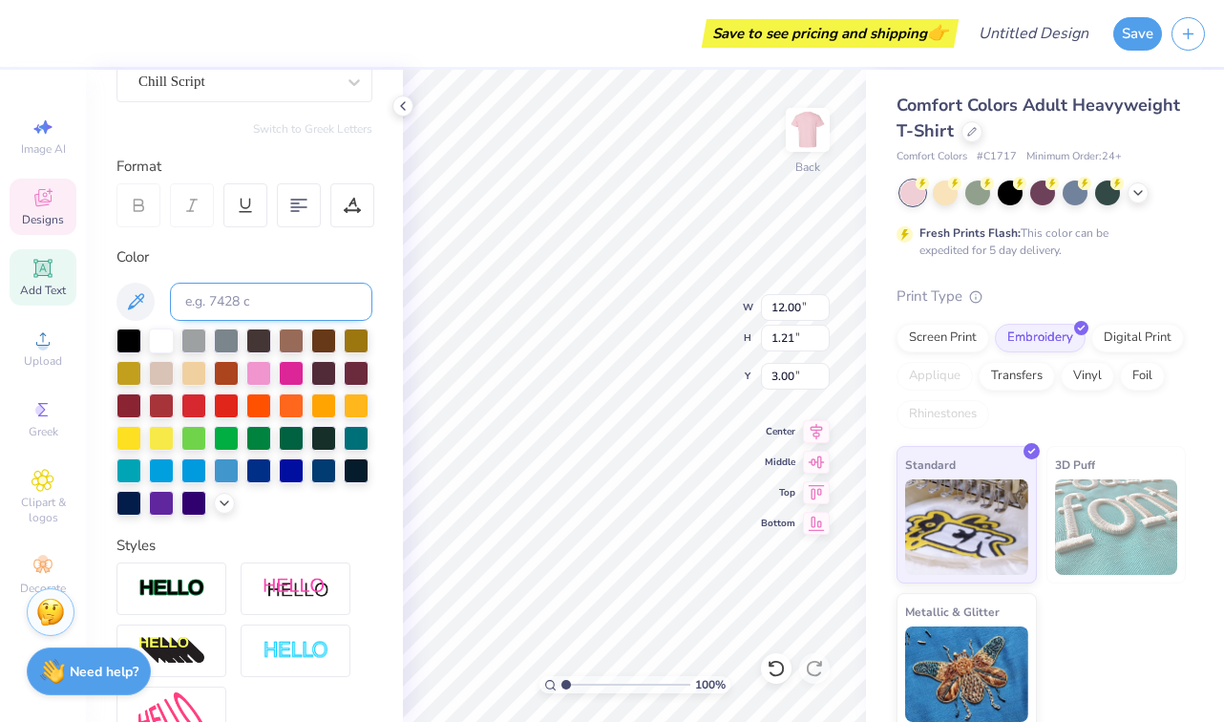
scroll to position [187, 0]
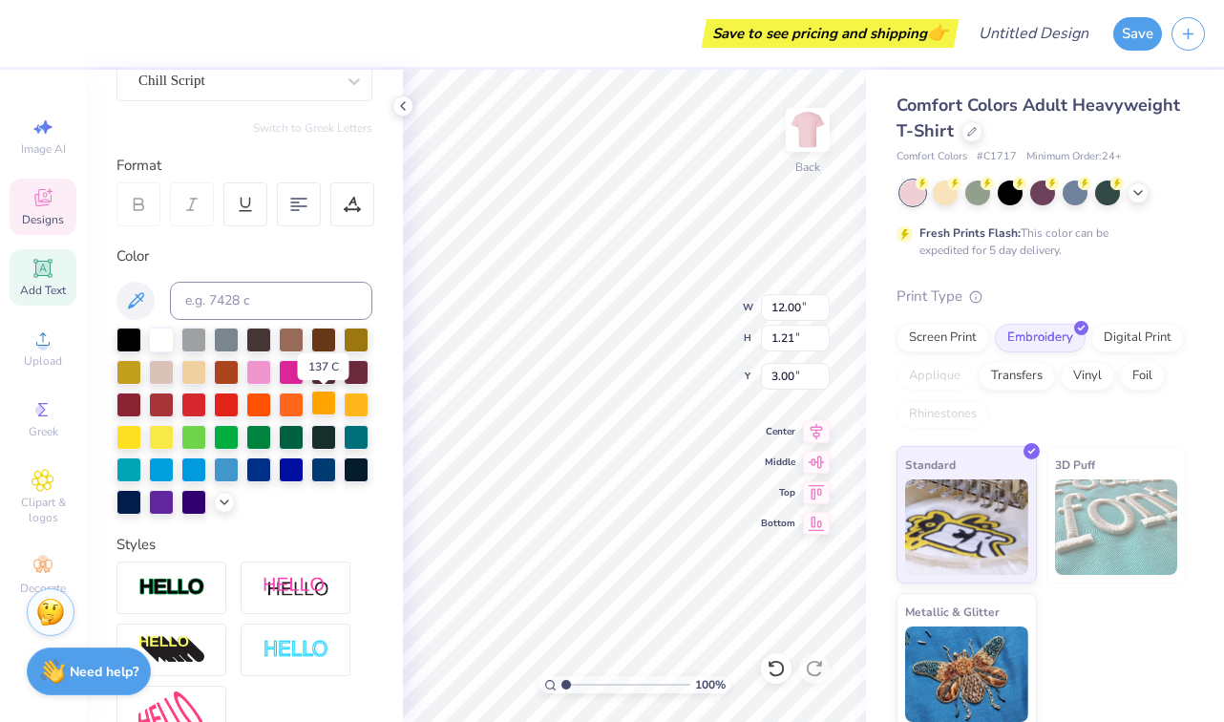
click at [325, 399] on div at bounding box center [323, 403] width 25 height 25
click at [360, 398] on div at bounding box center [356, 403] width 25 height 25
click at [293, 378] on div at bounding box center [291, 370] width 25 height 25
click at [259, 405] on div at bounding box center [258, 403] width 25 height 25
click at [288, 405] on div at bounding box center [291, 403] width 25 height 25
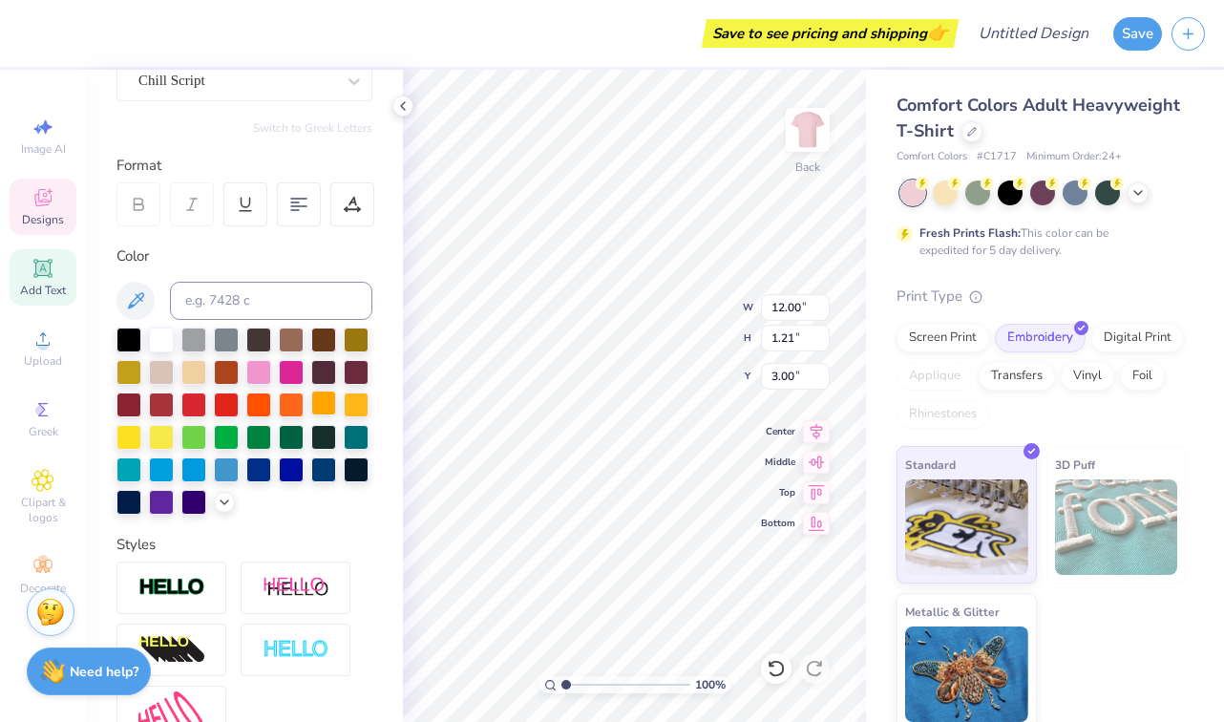
click at [316, 405] on div at bounding box center [323, 403] width 25 height 25
click at [346, 407] on div at bounding box center [356, 403] width 25 height 25
click at [166, 468] on div at bounding box center [161, 468] width 25 height 25
click at [191, 471] on div at bounding box center [193, 468] width 25 height 25
click at [193, 497] on div at bounding box center [193, 500] width 25 height 25
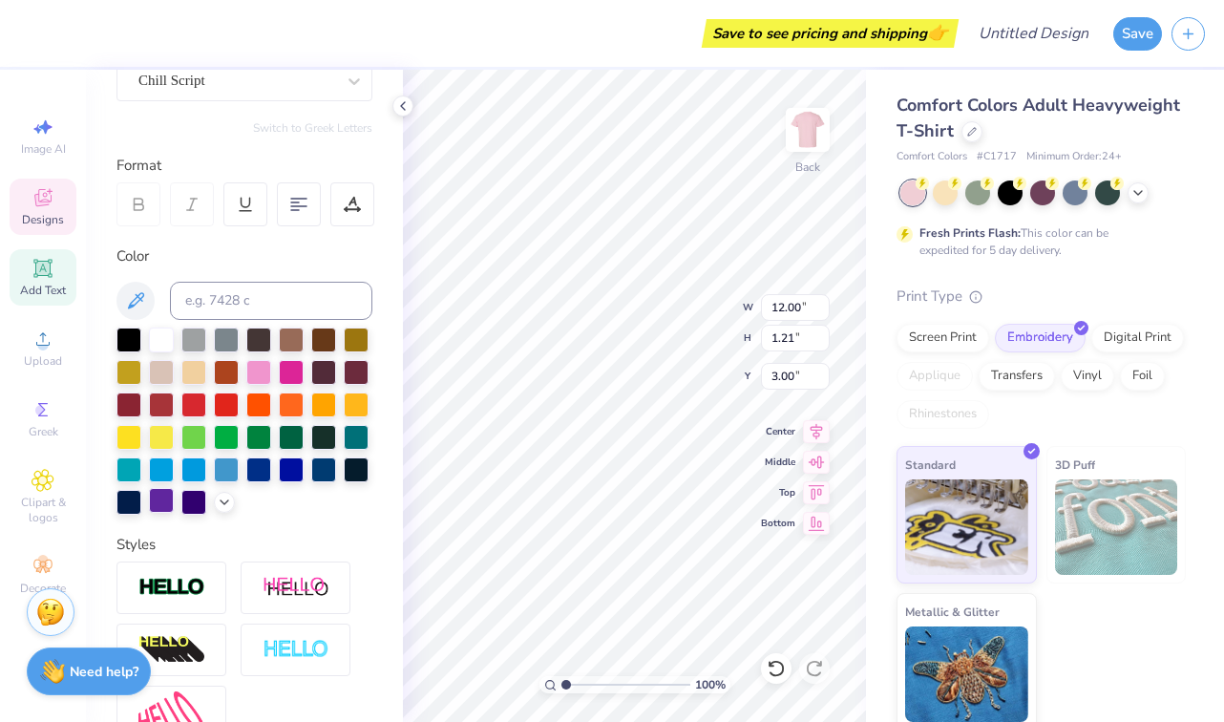
click at [159, 498] on div at bounding box center [161, 500] width 25 height 25
click at [256, 478] on div at bounding box center [258, 468] width 25 height 25
click at [301, 478] on div at bounding box center [291, 468] width 25 height 25
click at [266, 476] on div at bounding box center [258, 468] width 25 height 25
click at [322, 479] on div at bounding box center [323, 468] width 25 height 25
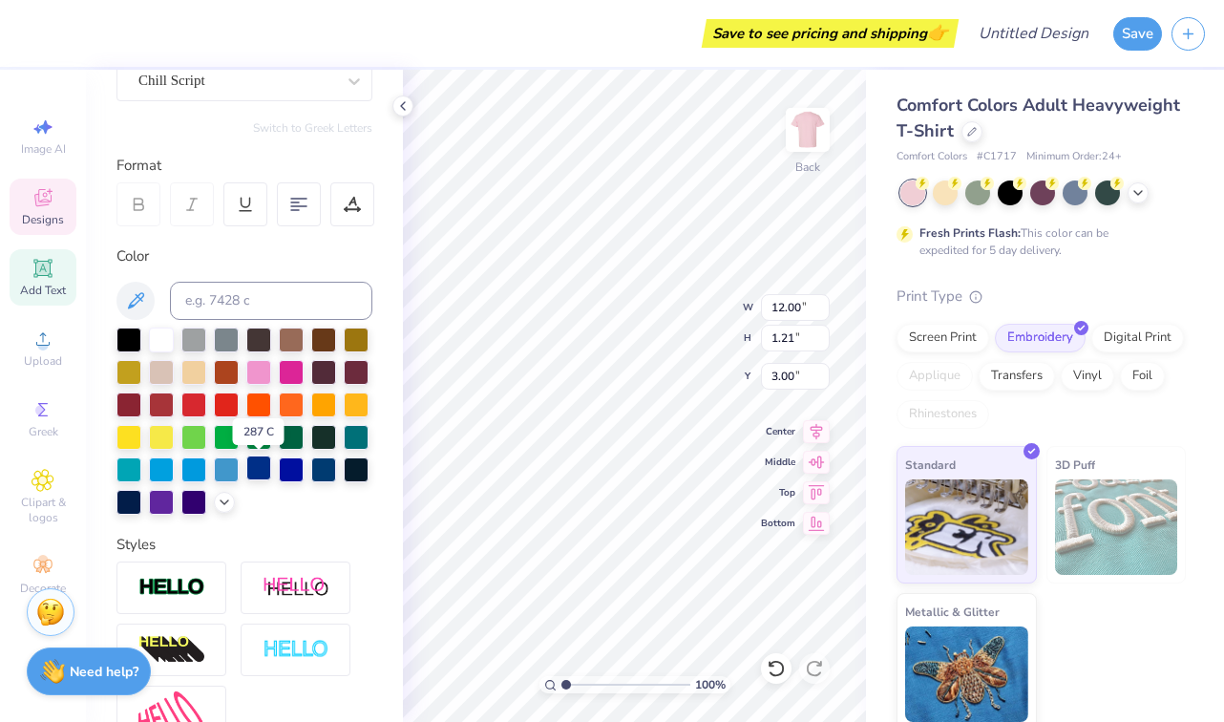
click at [255, 467] on div at bounding box center [258, 468] width 25 height 25
click at [366, 429] on div at bounding box center [356, 435] width 25 height 25
click at [138, 471] on div at bounding box center [129, 468] width 25 height 25
click at [159, 470] on div at bounding box center [161, 468] width 25 height 25
click at [271, 472] on div at bounding box center [258, 468] width 25 height 25
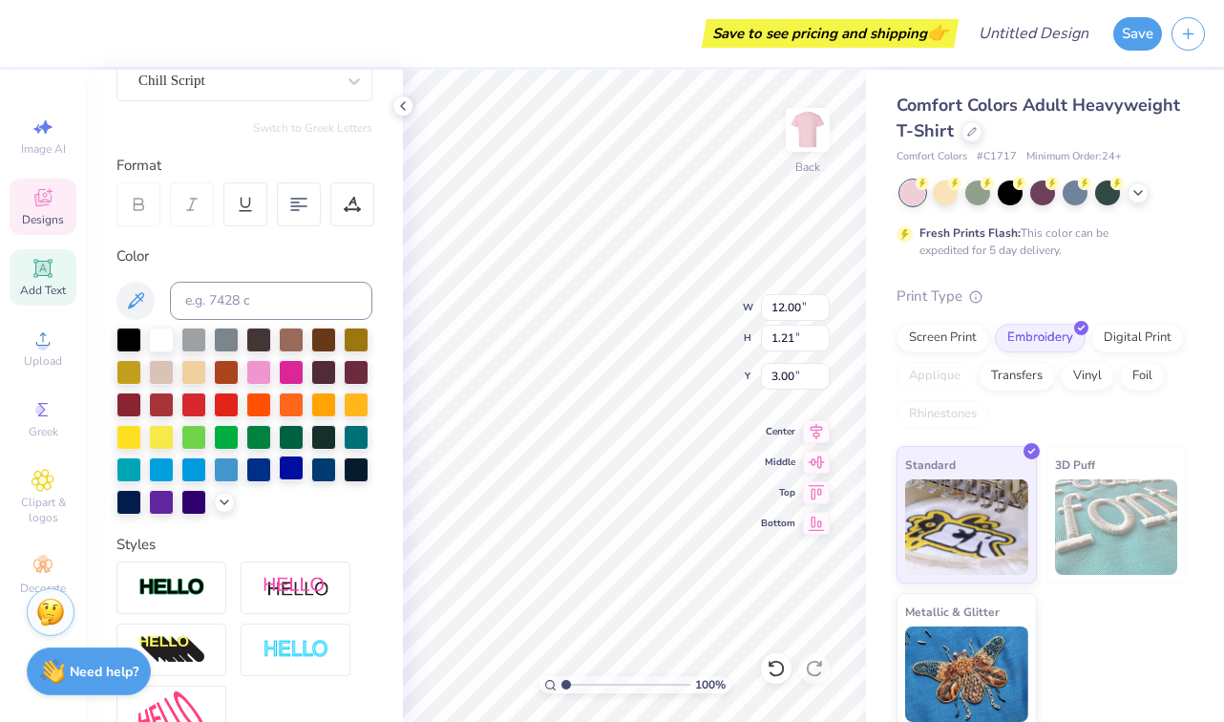
click at [291, 472] on div at bounding box center [291, 468] width 25 height 25
click at [321, 471] on div at bounding box center [323, 468] width 25 height 25
click at [361, 473] on div at bounding box center [356, 468] width 25 height 25
click at [138, 510] on div at bounding box center [129, 500] width 25 height 25
click at [162, 507] on div at bounding box center [161, 500] width 25 height 25
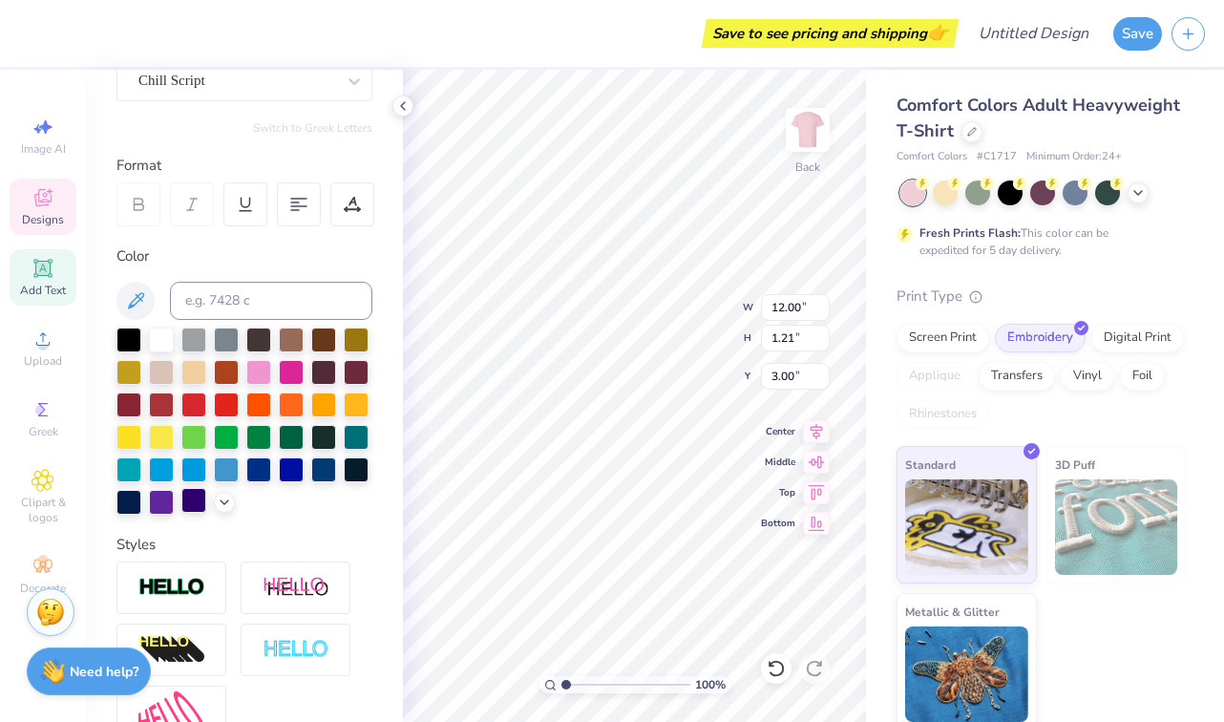
click at [187, 507] on div at bounding box center [193, 500] width 25 height 25
click at [223, 503] on icon at bounding box center [224, 500] width 15 height 15
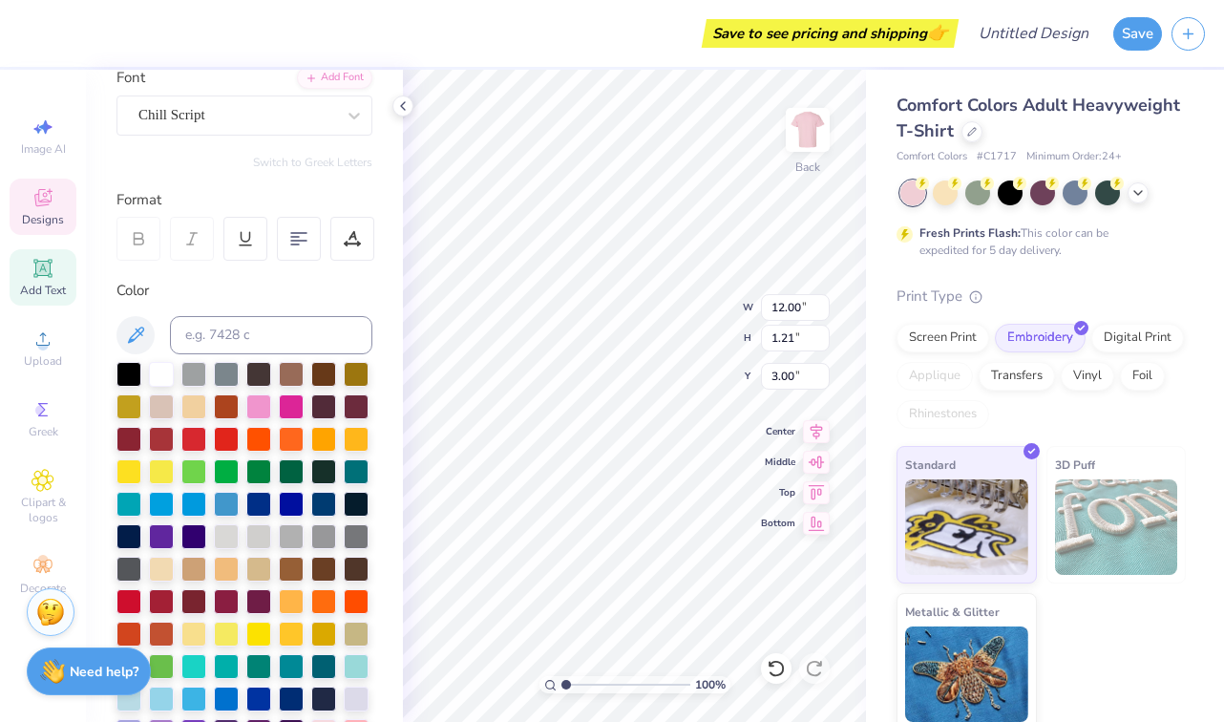
scroll to position [84, 0]
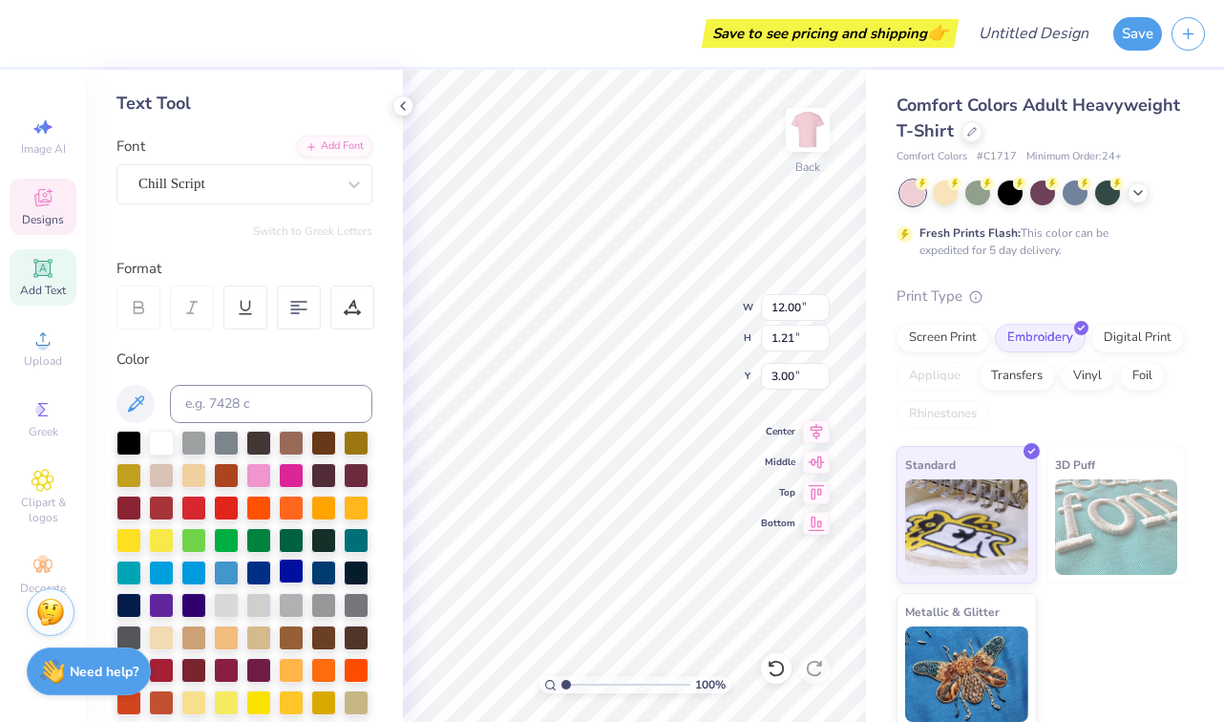
click at [291, 576] on div at bounding box center [291, 571] width 25 height 25
click at [253, 579] on div at bounding box center [258, 571] width 25 height 25
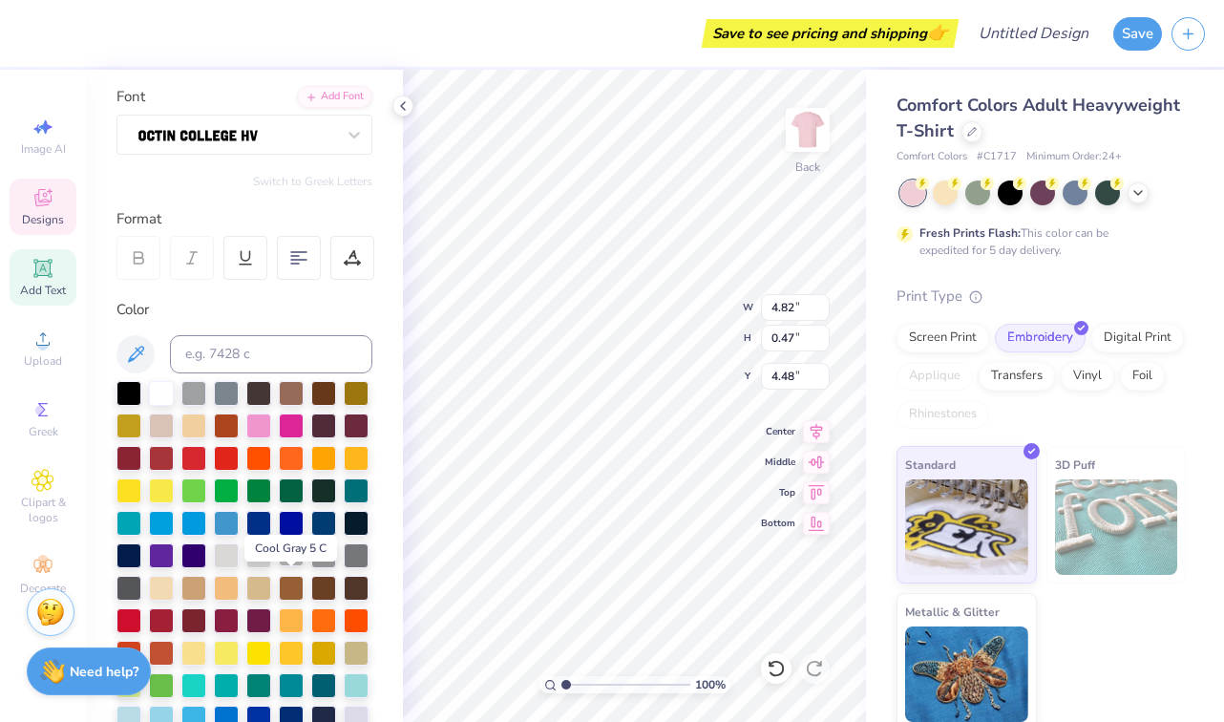
scroll to position [104, 0]
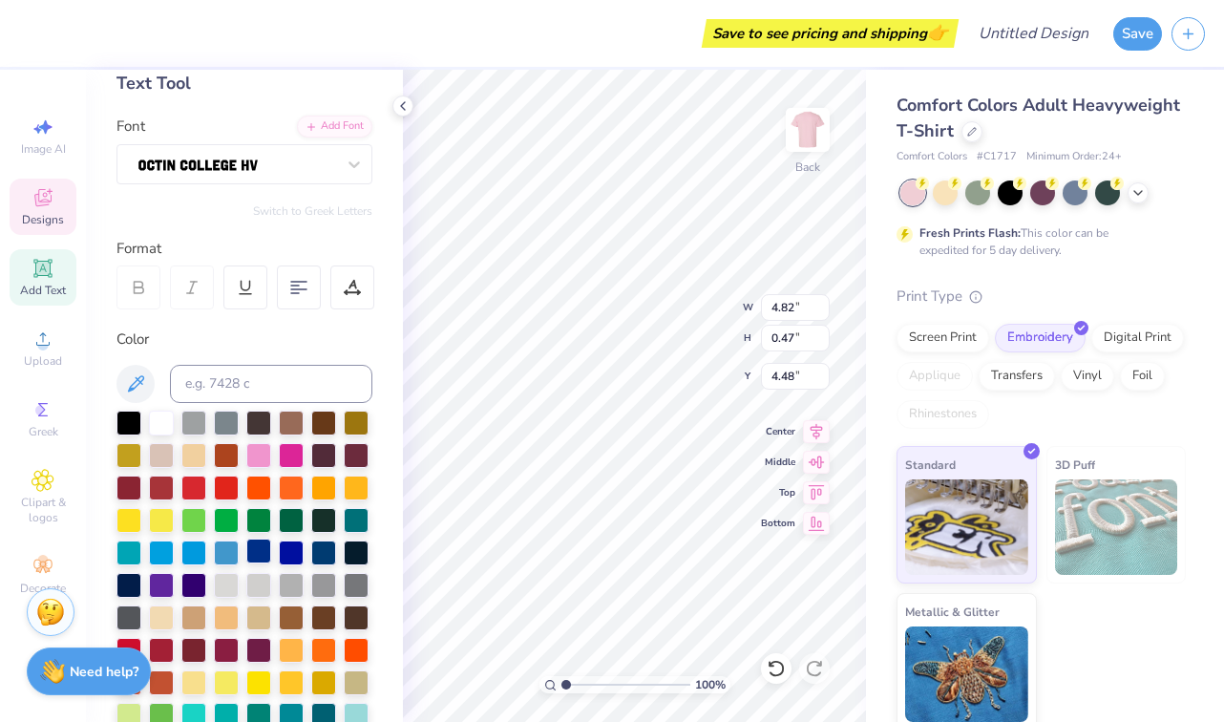
click at [260, 550] on div at bounding box center [258, 551] width 25 height 25
type input "12.00"
type input "1.21"
type input "3.00"
click at [259, 550] on div at bounding box center [258, 551] width 25 height 25
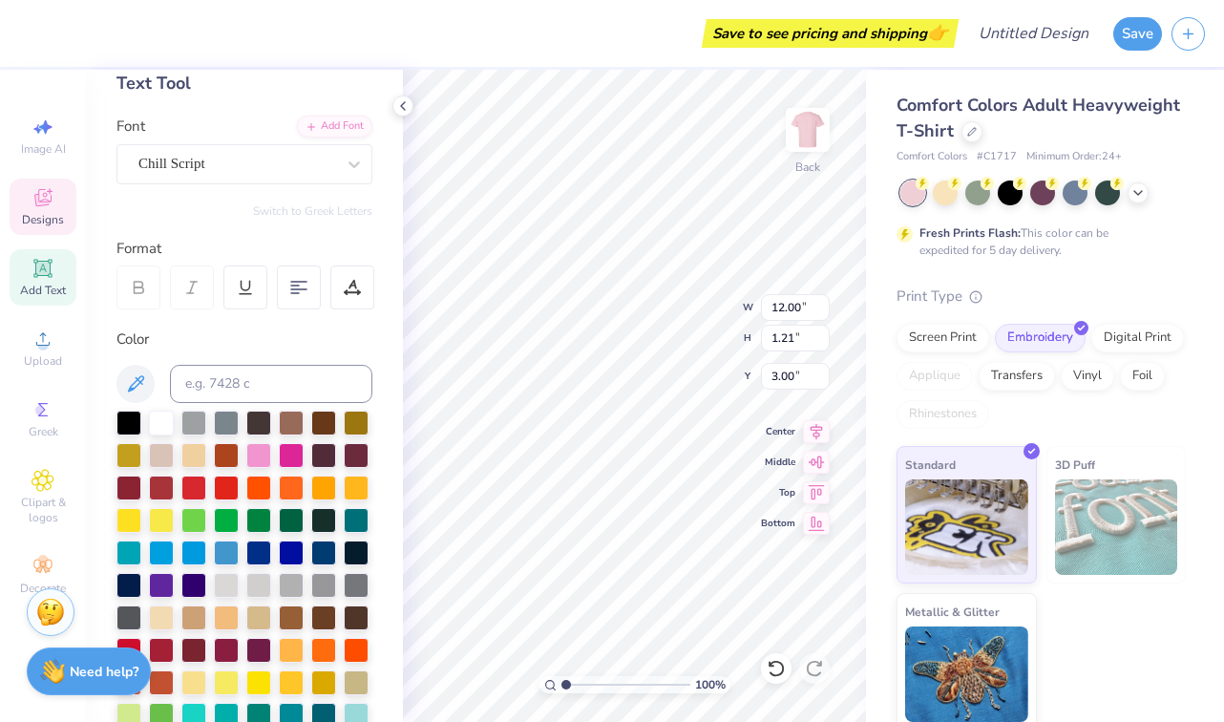
type input "3.27"
click at [672, 322] on div "100 % Back W 12.00 H 1.21 Y 3.27 Center Middle Top Bottom" at bounding box center [634, 396] width 463 height 652
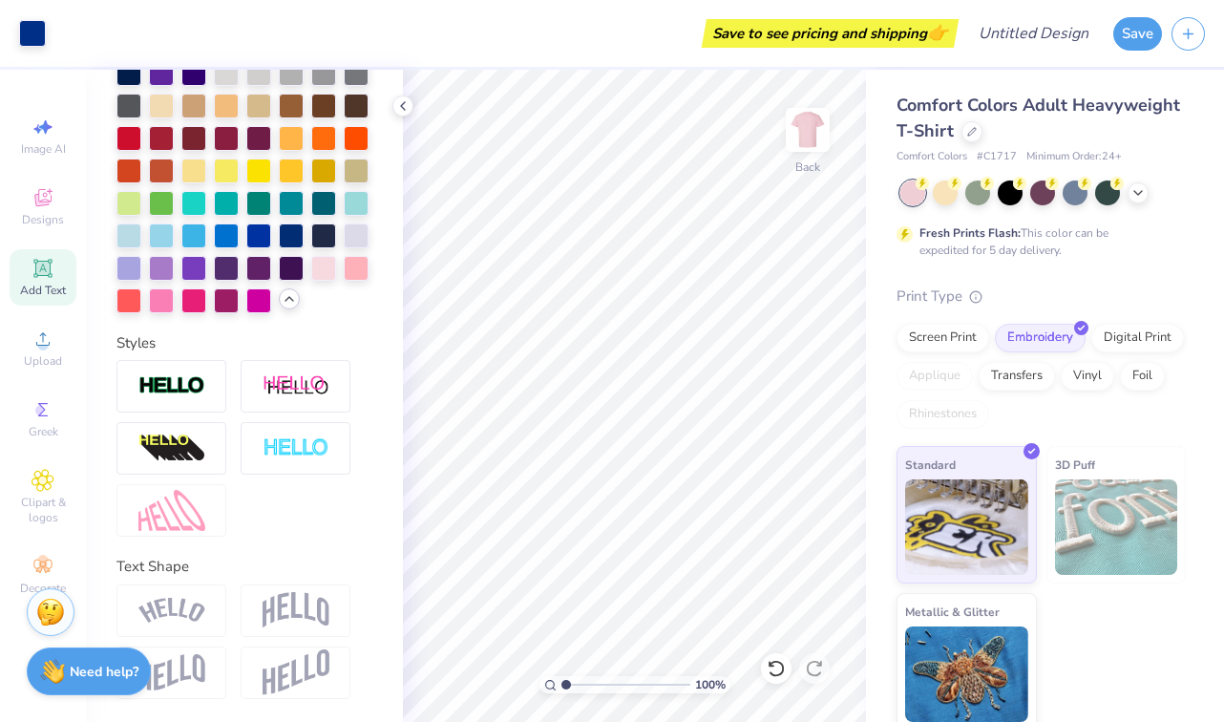
scroll to position [616, 0]
click at [48, 205] on icon at bounding box center [43, 197] width 23 height 23
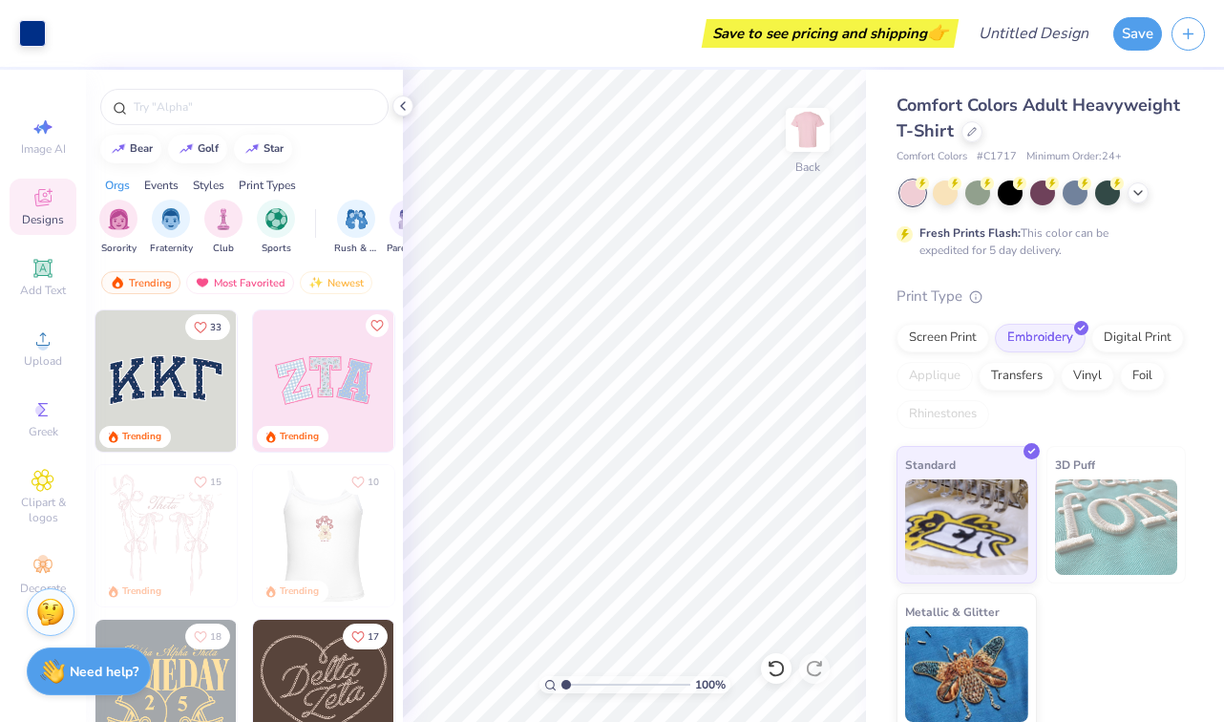
scroll to position [0, 0]
click at [340, 357] on img at bounding box center [323, 380] width 141 height 141
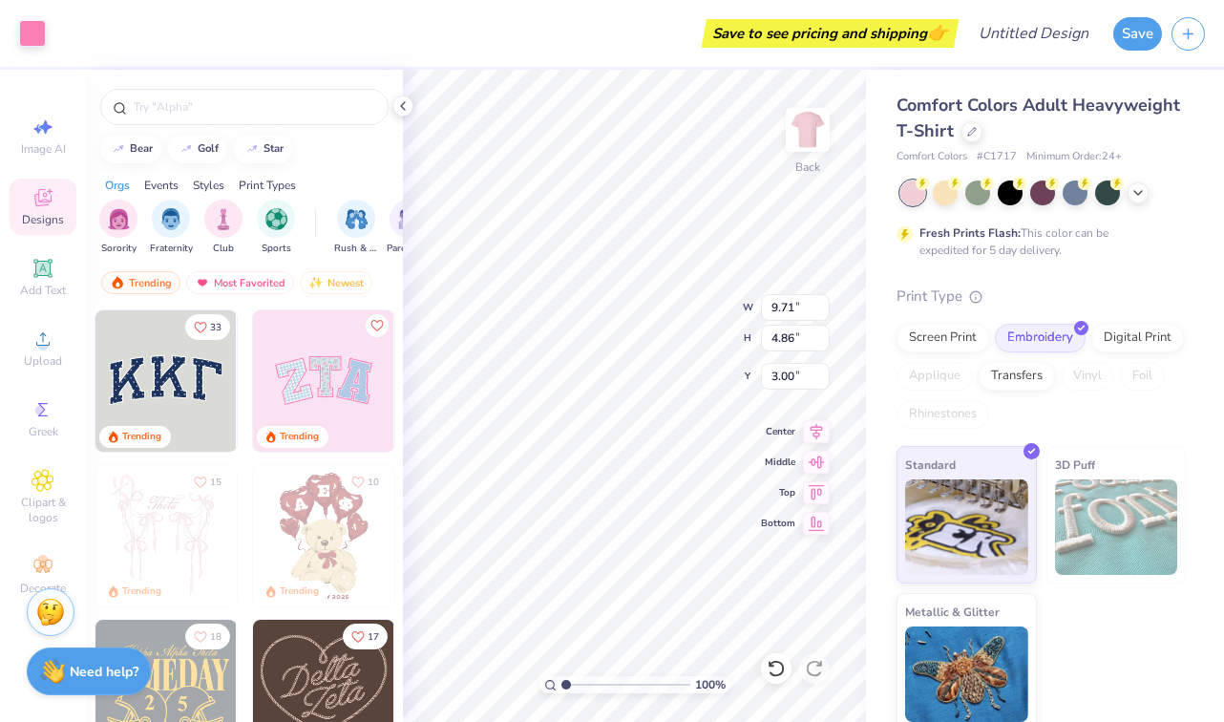
type input "9.71"
type input "4.86"
type input "3.00"
click at [38, 281] on div "Add Text" at bounding box center [43, 277] width 67 height 56
type input "5.59"
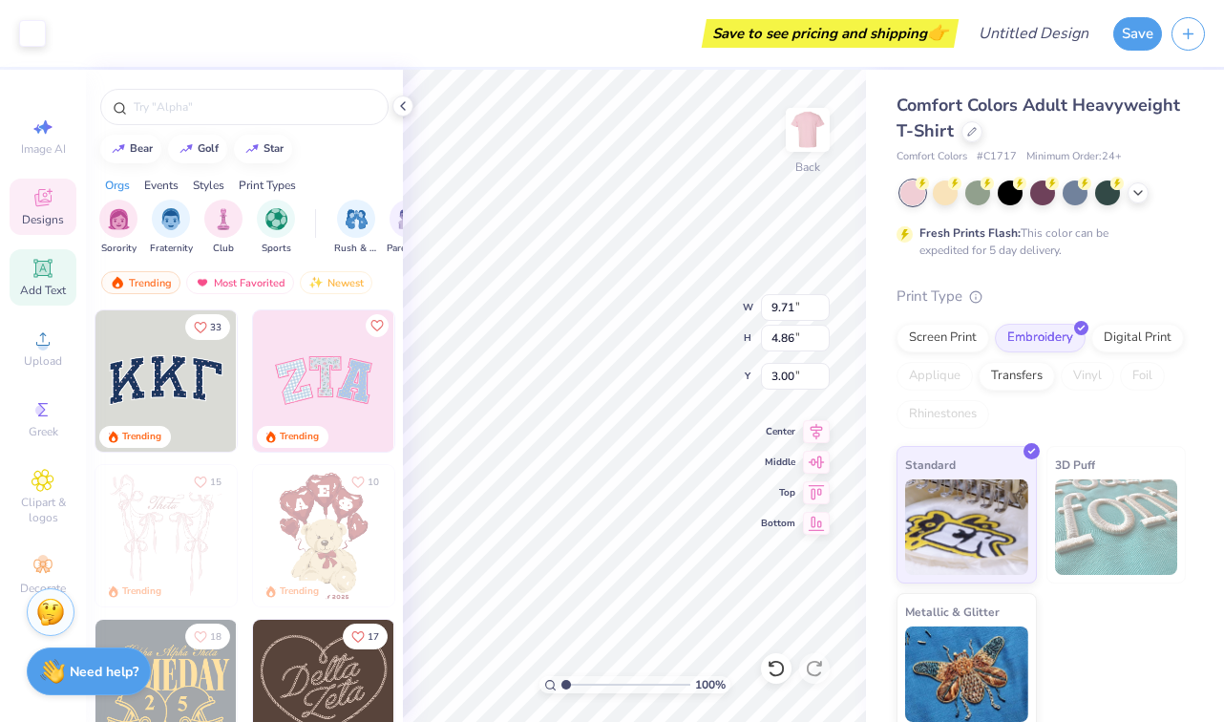
type input "1.62"
type input "11.69"
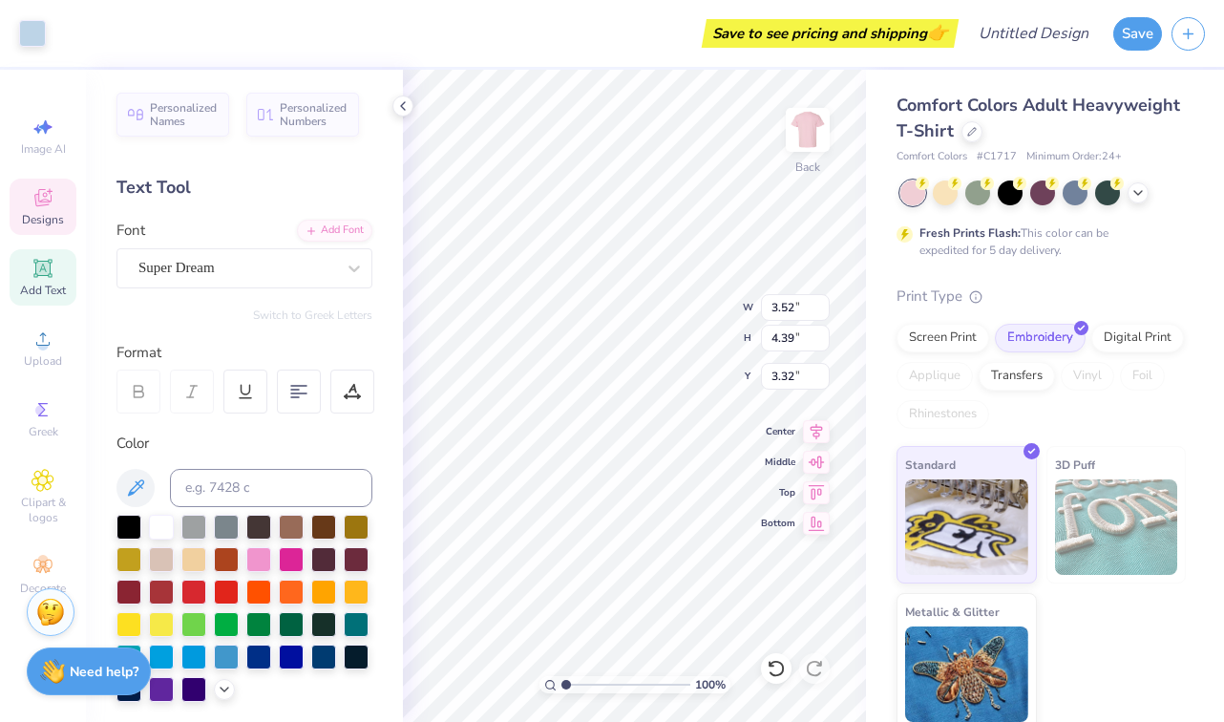
type input "9.71"
type input "4.86"
type input "3.00"
click at [298, 266] on div "Super Dream" at bounding box center [237, 268] width 201 height 30
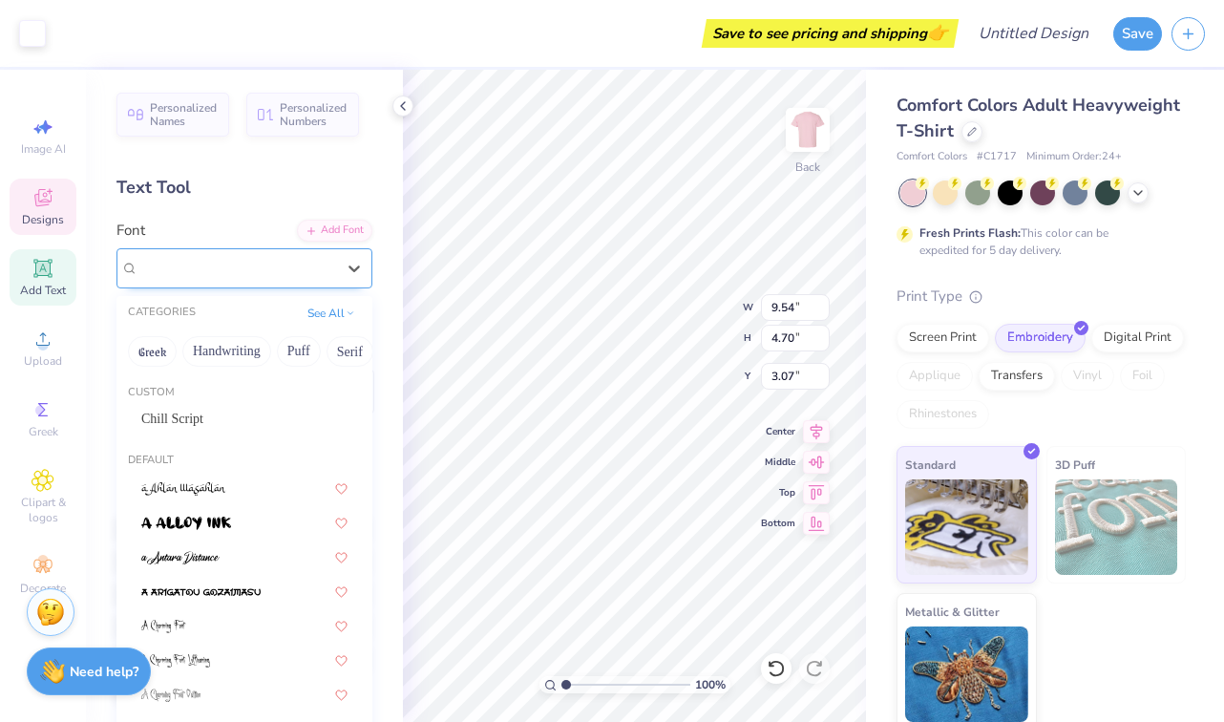
click at [298, 266] on div "Super Dream" at bounding box center [236, 268] width 197 height 22
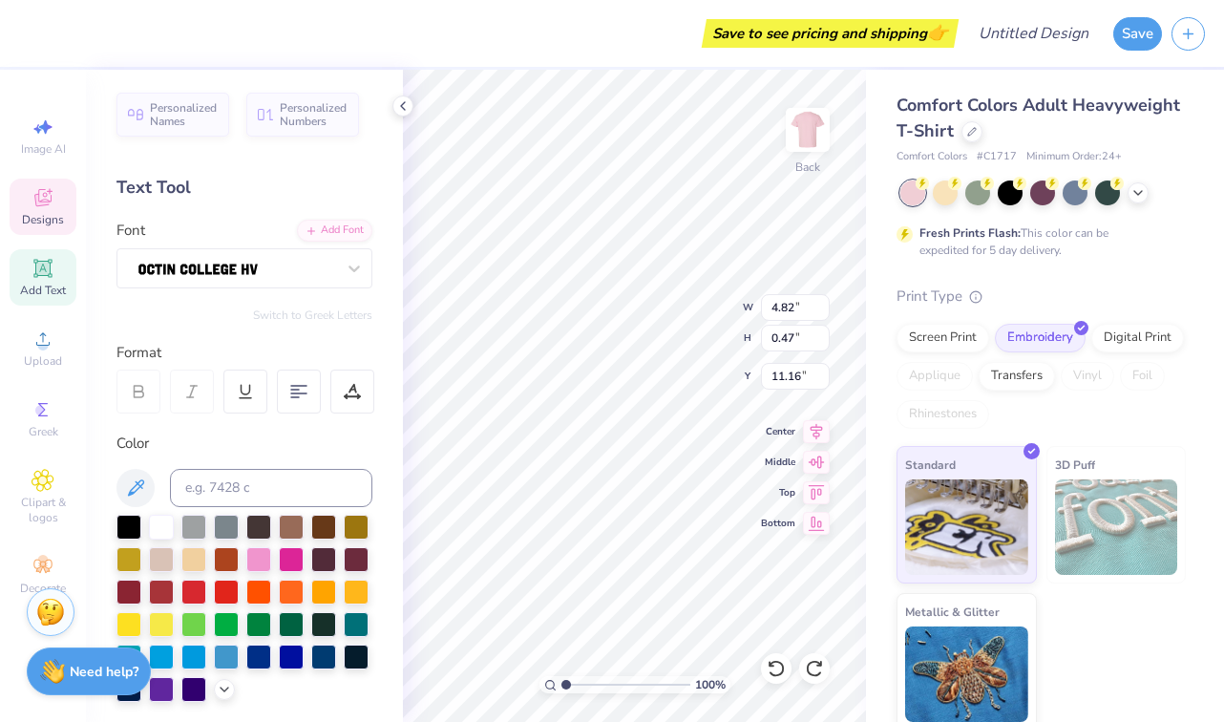
type input "4.48"
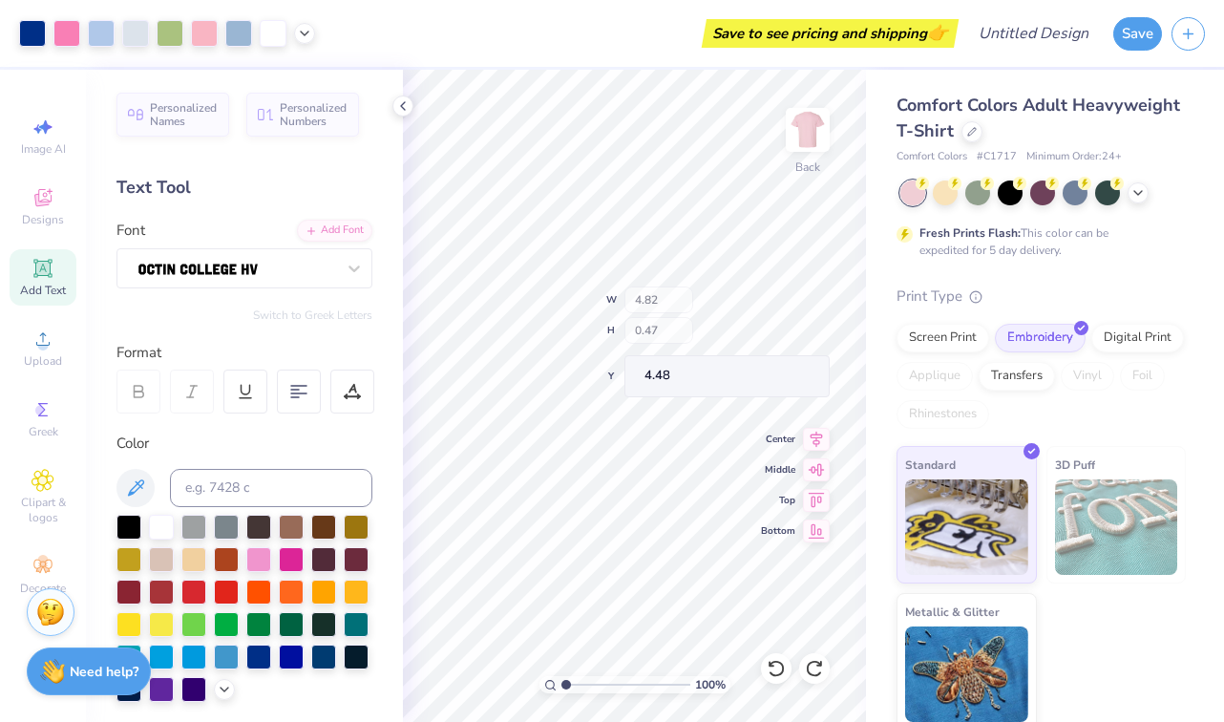
type input "9.54"
type input "4.70"
type input "3.07"
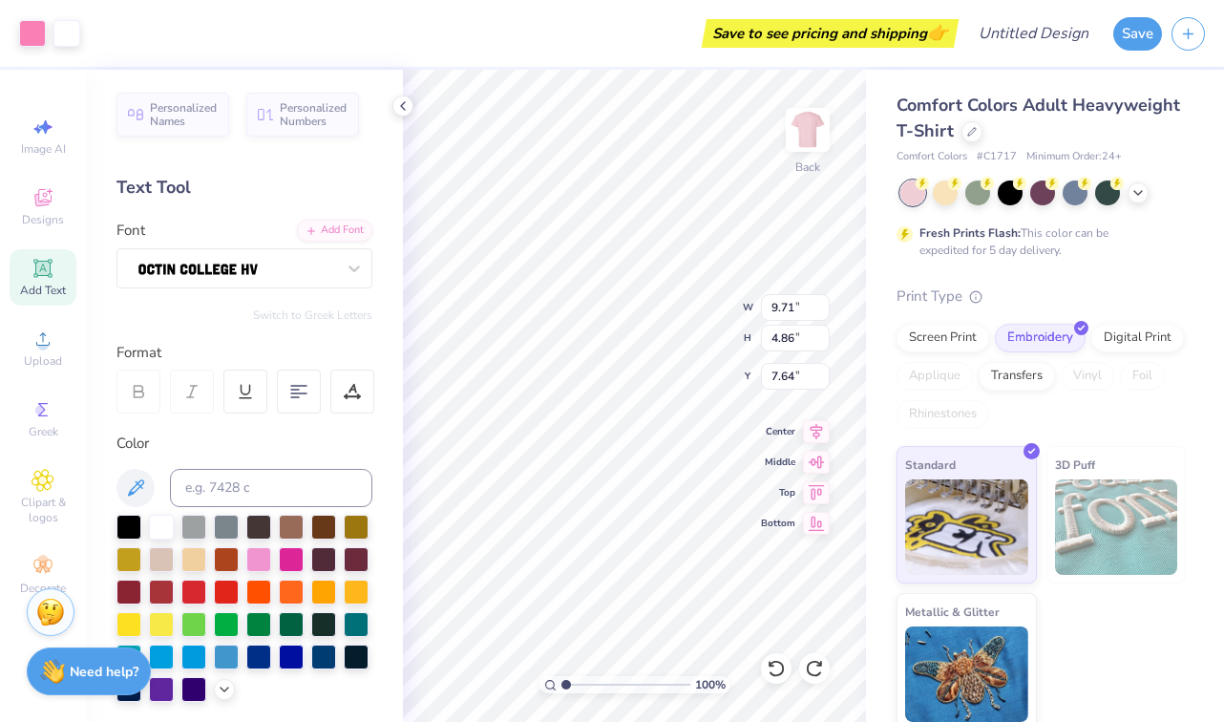
type input "3.00"
click at [44, 207] on icon at bounding box center [43, 197] width 23 height 23
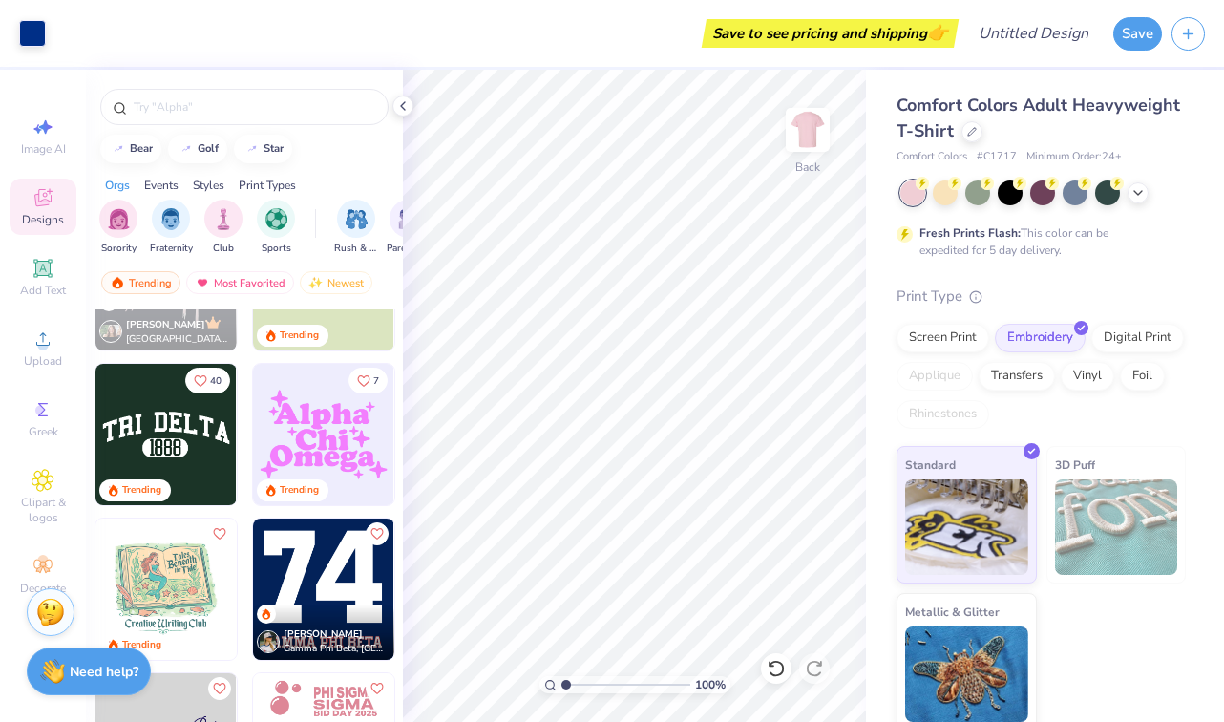
scroll to position [3815, 0]
click at [880, 420] on div "Comfort Colors Adult Heavyweight T-Shirt Comfort Colors # C1717 Minimum Order: …" at bounding box center [1045, 400] width 358 height 661
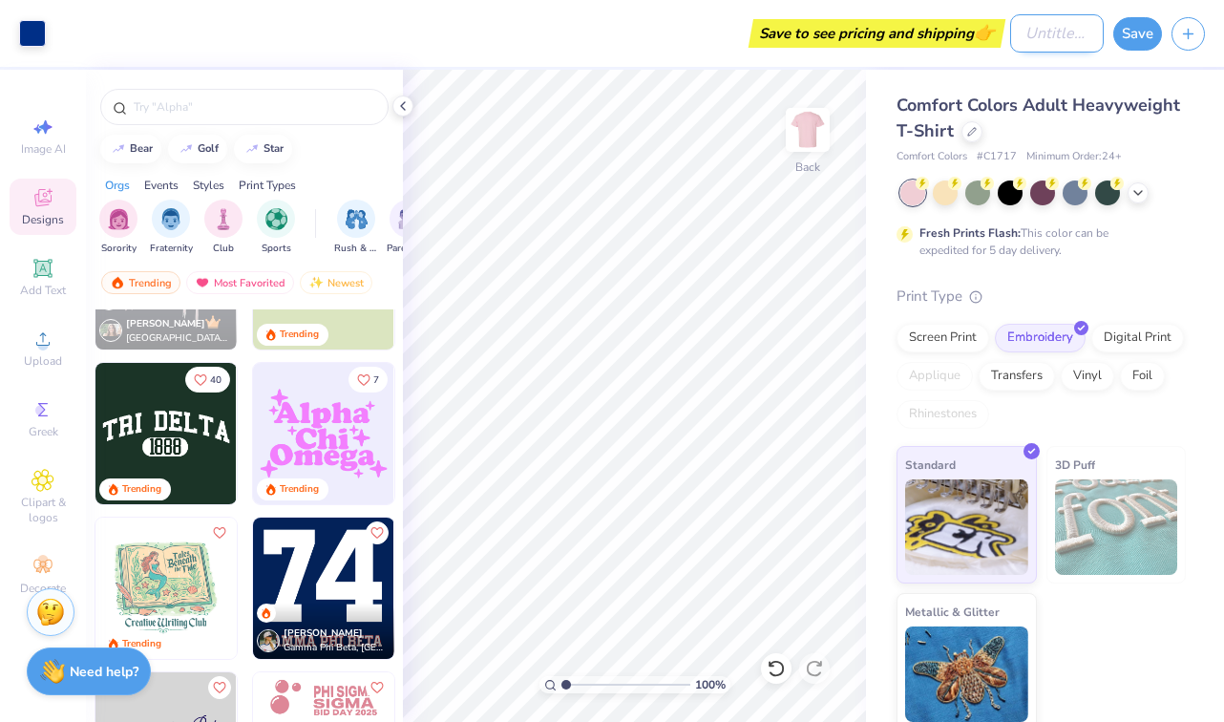
click at [1060, 34] on input "Design Title" at bounding box center [1057, 33] width 94 height 38
type input "ASC Discipleship Team"
click at [1193, 79] on div "Comfort Colors Adult Heavyweight T-Shirt Comfort Colors # C1717 Minimum Order: …" at bounding box center [1045, 400] width 358 height 661
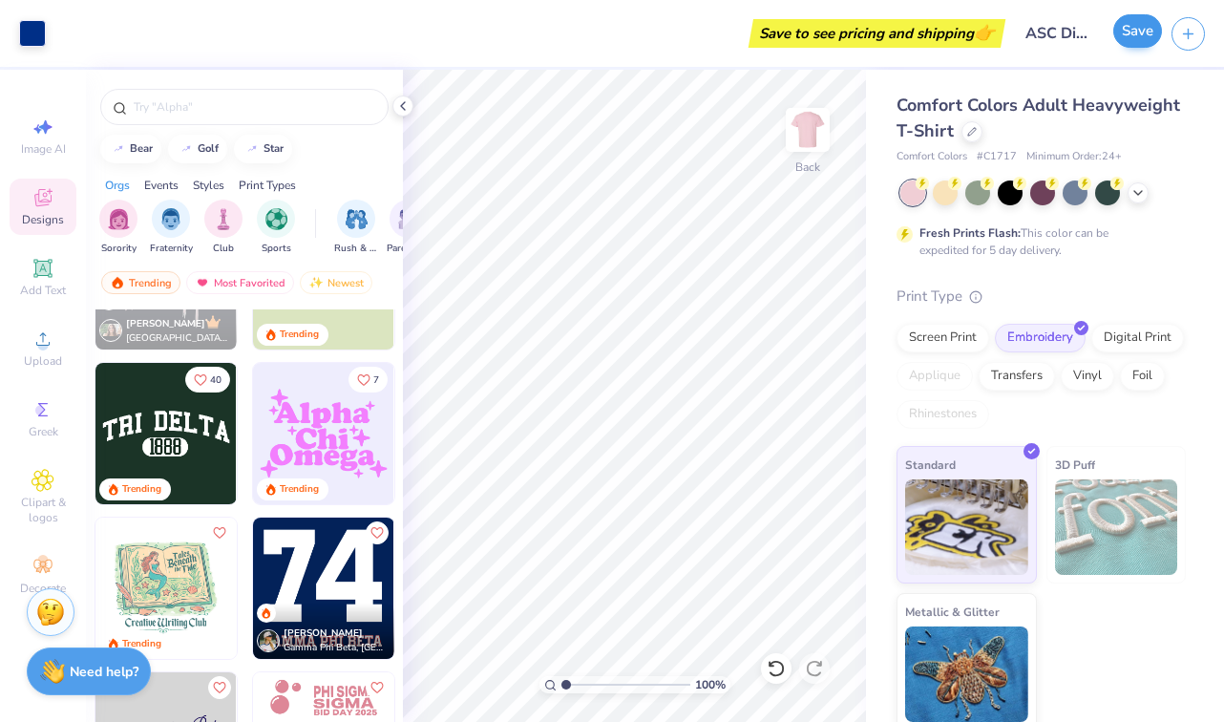
click at [1142, 37] on button "Save" at bounding box center [1138, 30] width 49 height 33
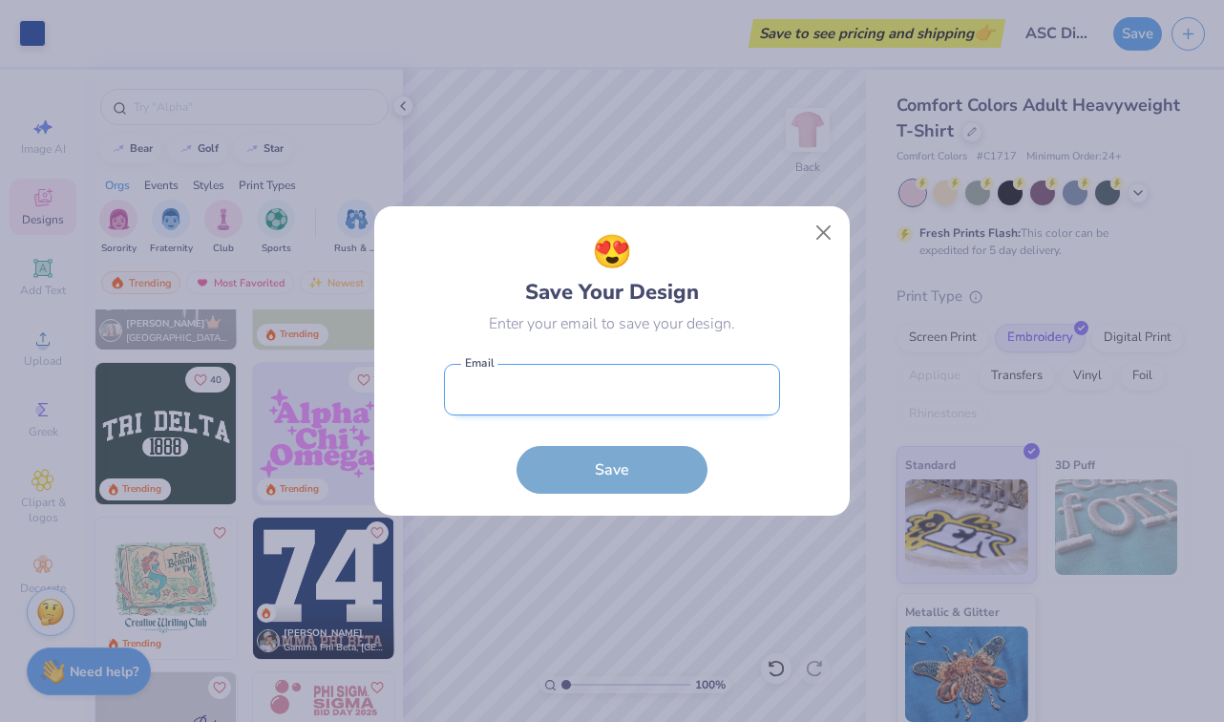
click at [665, 381] on input "email" at bounding box center [612, 390] width 336 height 53
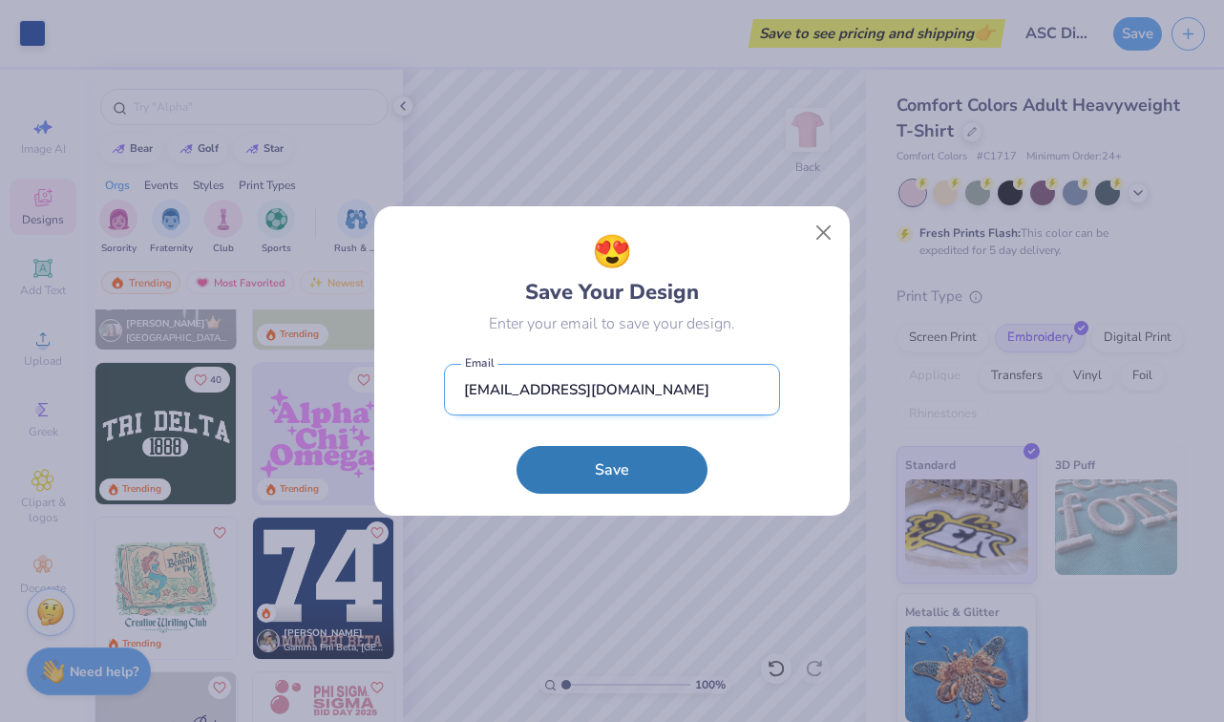
click at [554, 387] on input "[EMAIL_ADDRESS][DOMAIN_NAME]" at bounding box center [612, 390] width 336 height 53
drag, startPoint x: 563, startPoint y: 389, endPoint x: 429, endPoint y: 388, distance: 134.7
click at [429, 388] on div "😍 Save Your Design Enter your email to save your design. [EMAIL_ADDRESS][DOMAIN…" at bounding box center [612, 361] width 433 height 266
type input "[EMAIL_ADDRESS][DOMAIN_NAME]"
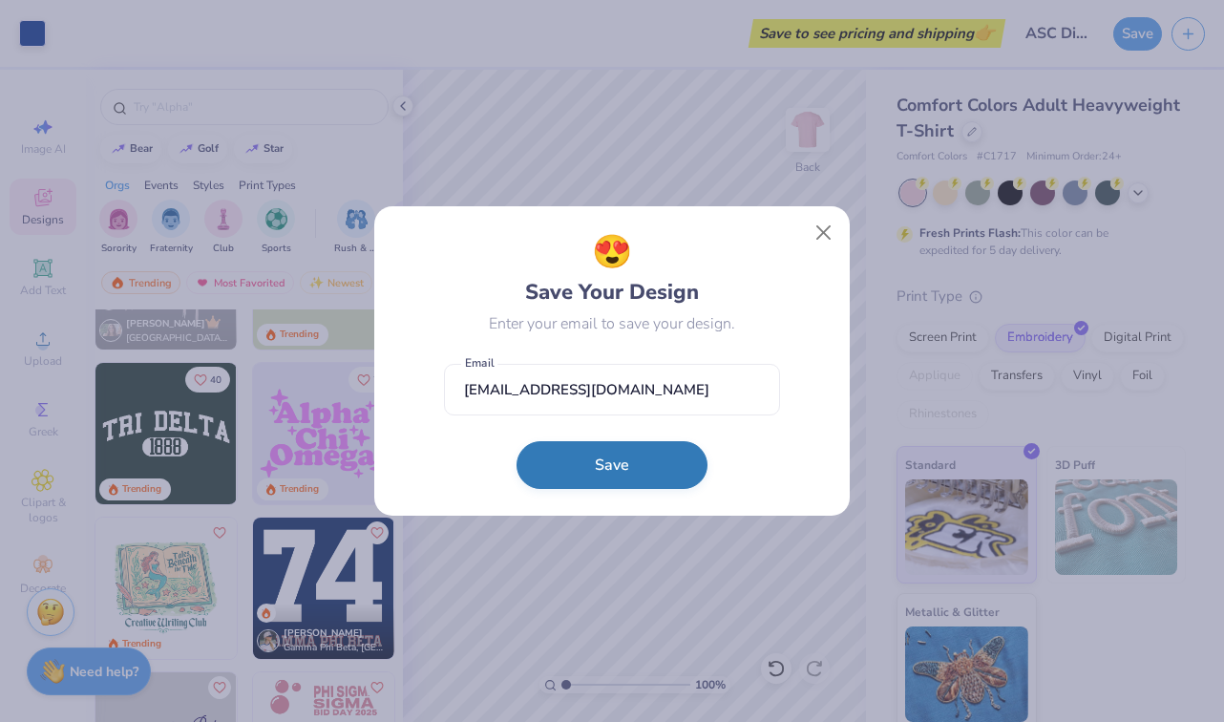
click at [545, 485] on button "Save" at bounding box center [612, 465] width 191 height 48
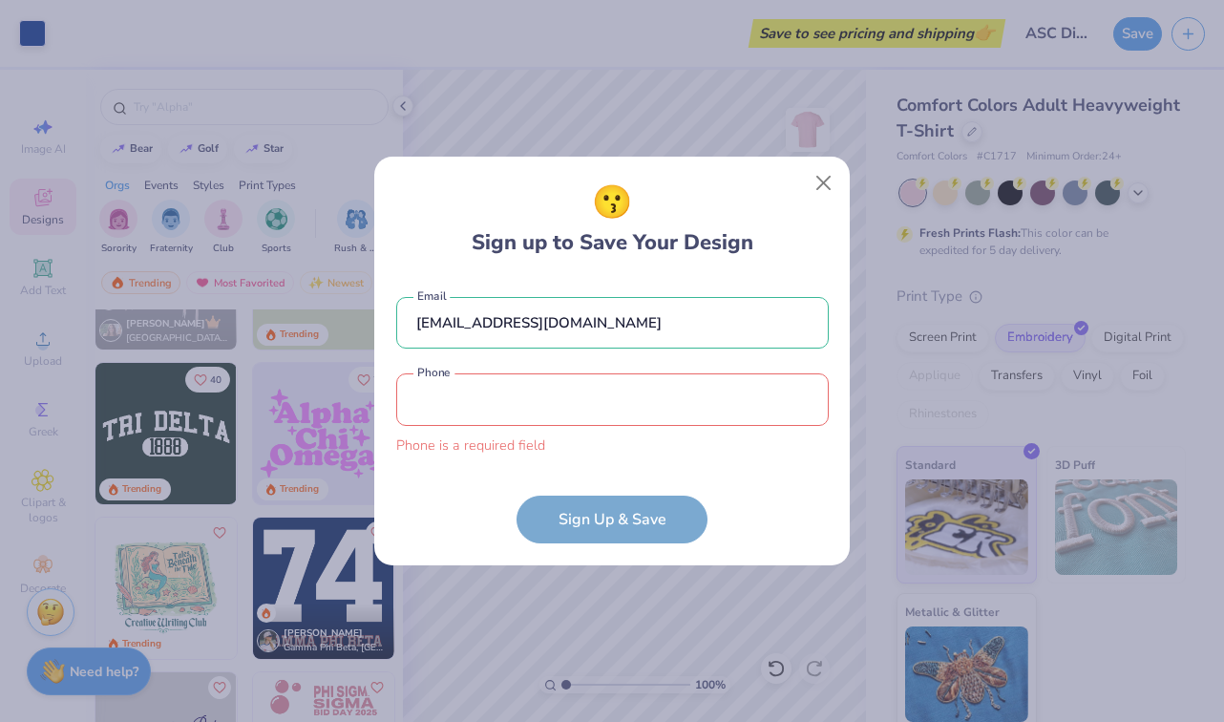
click at [711, 476] on form "[EMAIL_ADDRESS][DOMAIN_NAME] Email Phone is a required field Phone Sign Up & Sa…" at bounding box center [612, 411] width 433 height 266
click at [631, 389] on input "tel" at bounding box center [612, 399] width 433 height 53
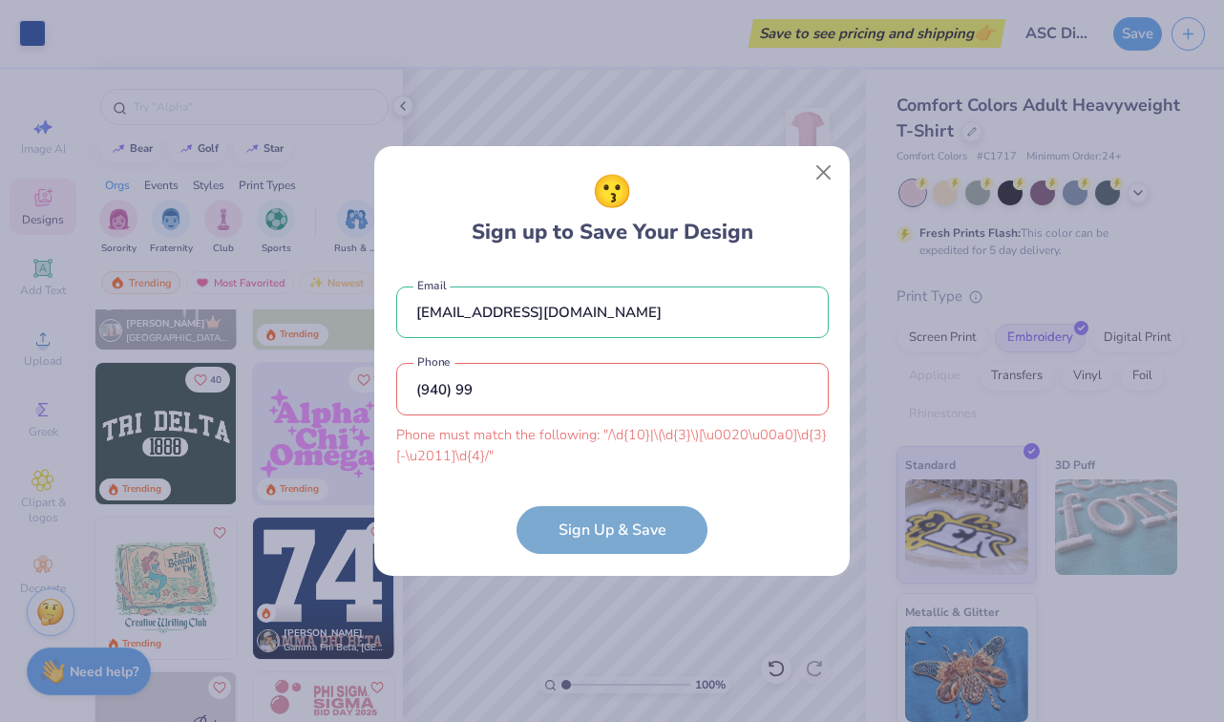
type input "(940) 999"
type input "[PHONE_NUMBER]"
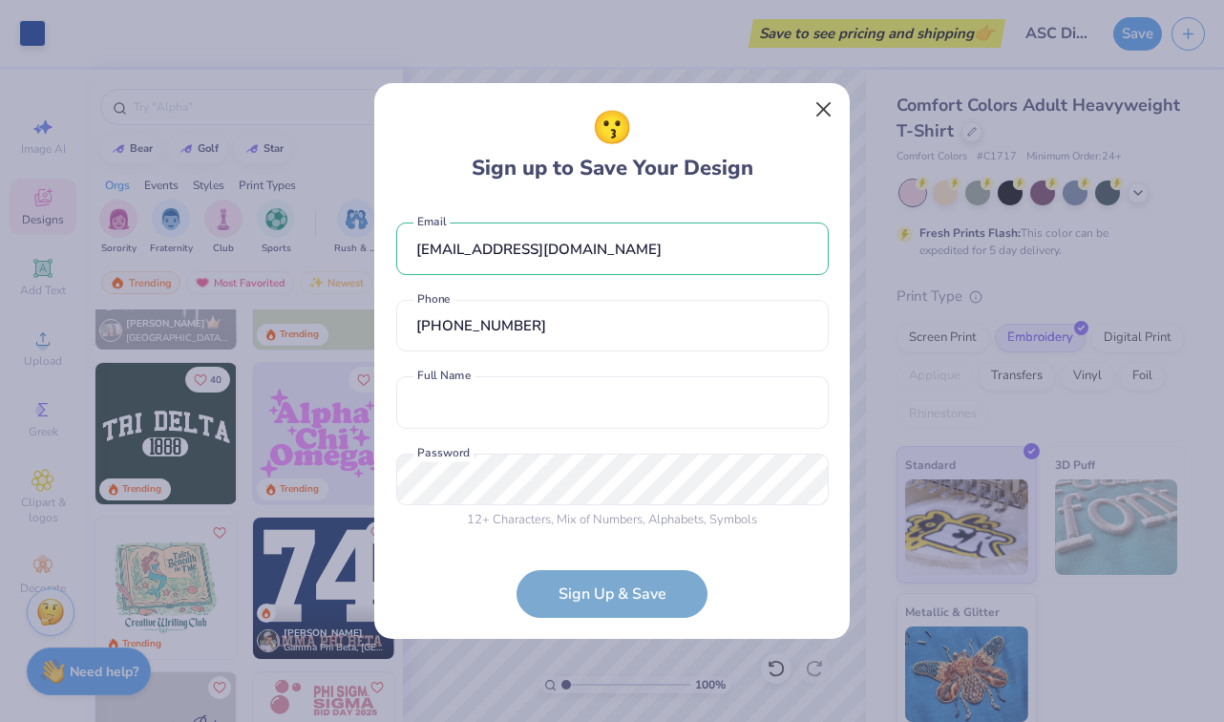
click at [820, 109] on button "Close" at bounding box center [824, 110] width 36 height 36
